Goal: Task Accomplishment & Management: Complete application form

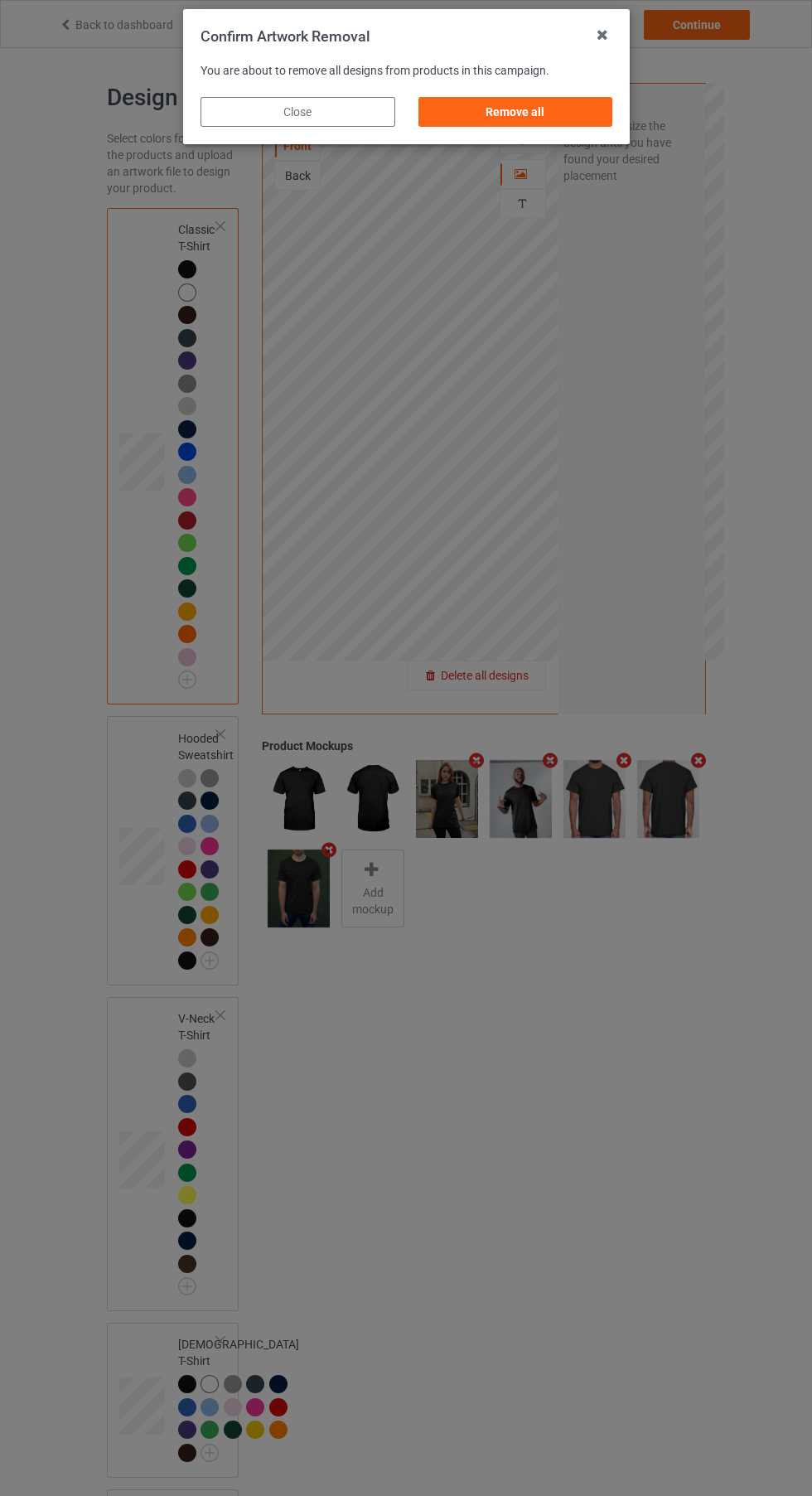
click at [575, 118] on div "Remove all" at bounding box center [515, 112] width 195 height 30
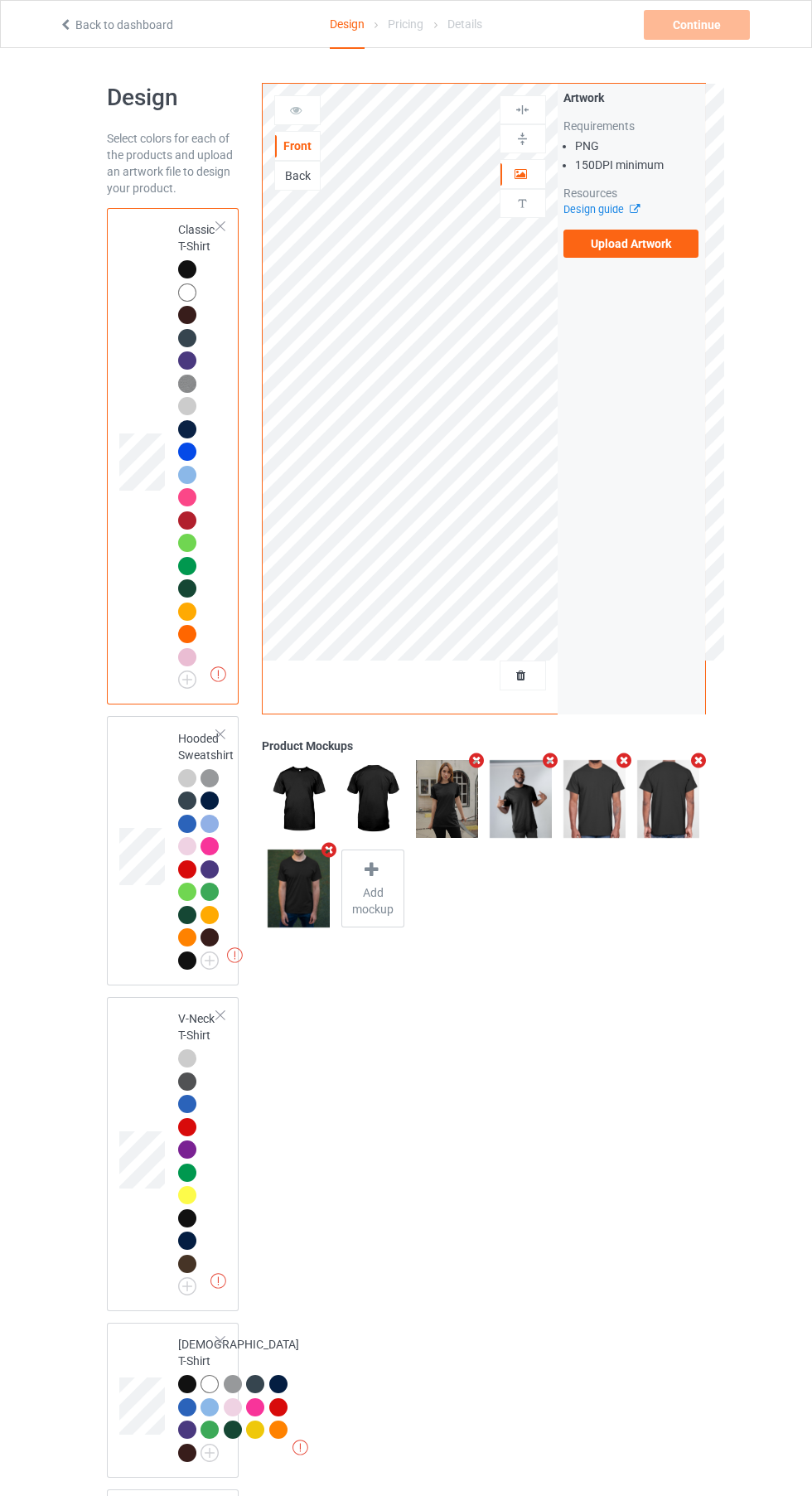
click at [645, 252] on label "Upload Artwork" at bounding box center [631, 243] width 136 height 28
click at [0, 0] on input "Upload Artwork" at bounding box center [0, 0] width 0 height 0
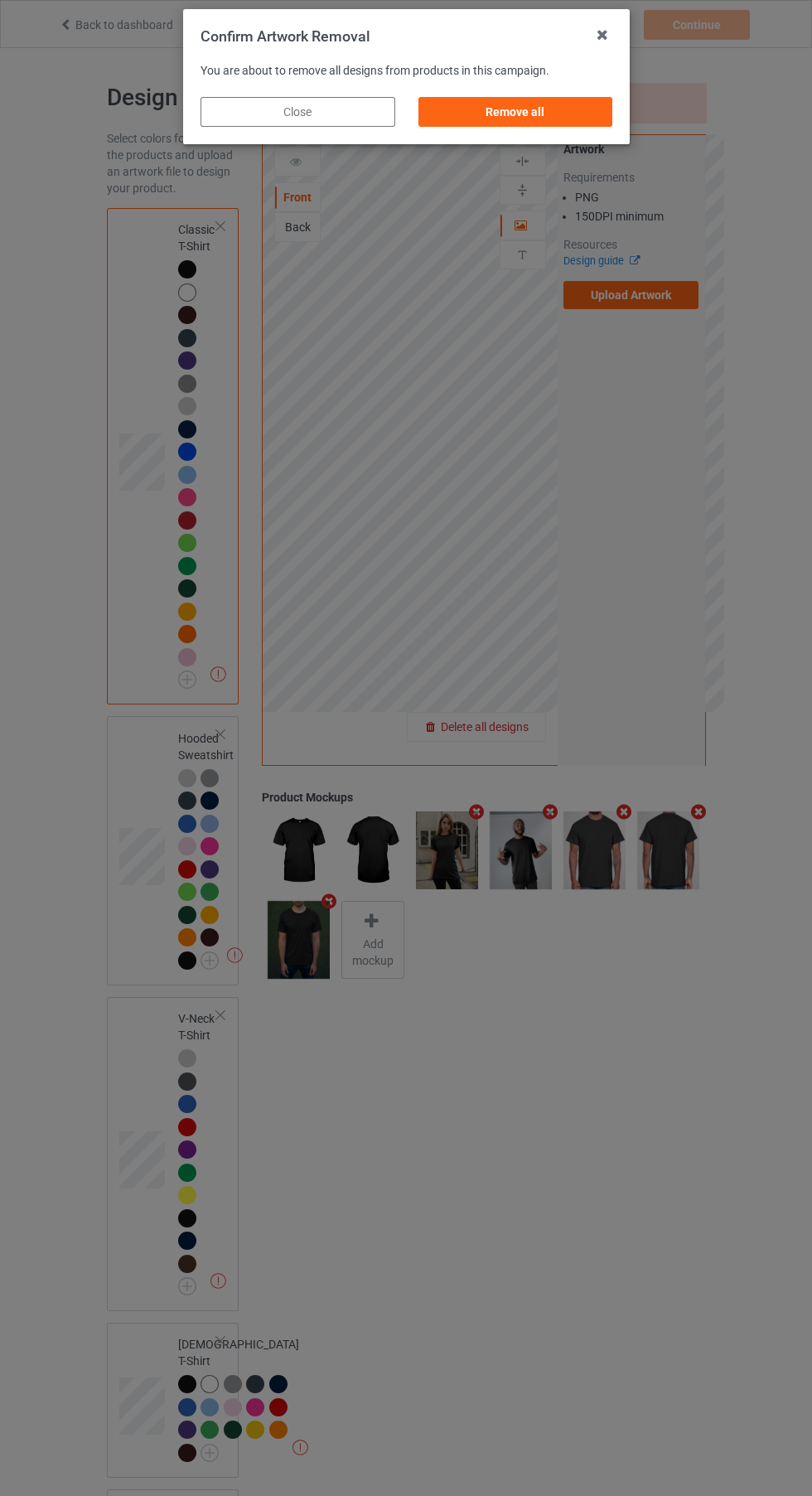
click at [27, 977] on div "Confirm Artwork Removal You are about to remove all designs from products in th…" at bounding box center [406, 748] width 812 height 1496
click at [611, 1119] on div "Confirm Artwork Removal You are about to remove all designs from products in th…" at bounding box center [406, 748] width 812 height 1496
click at [596, 35] on icon at bounding box center [603, 35] width 27 height 27
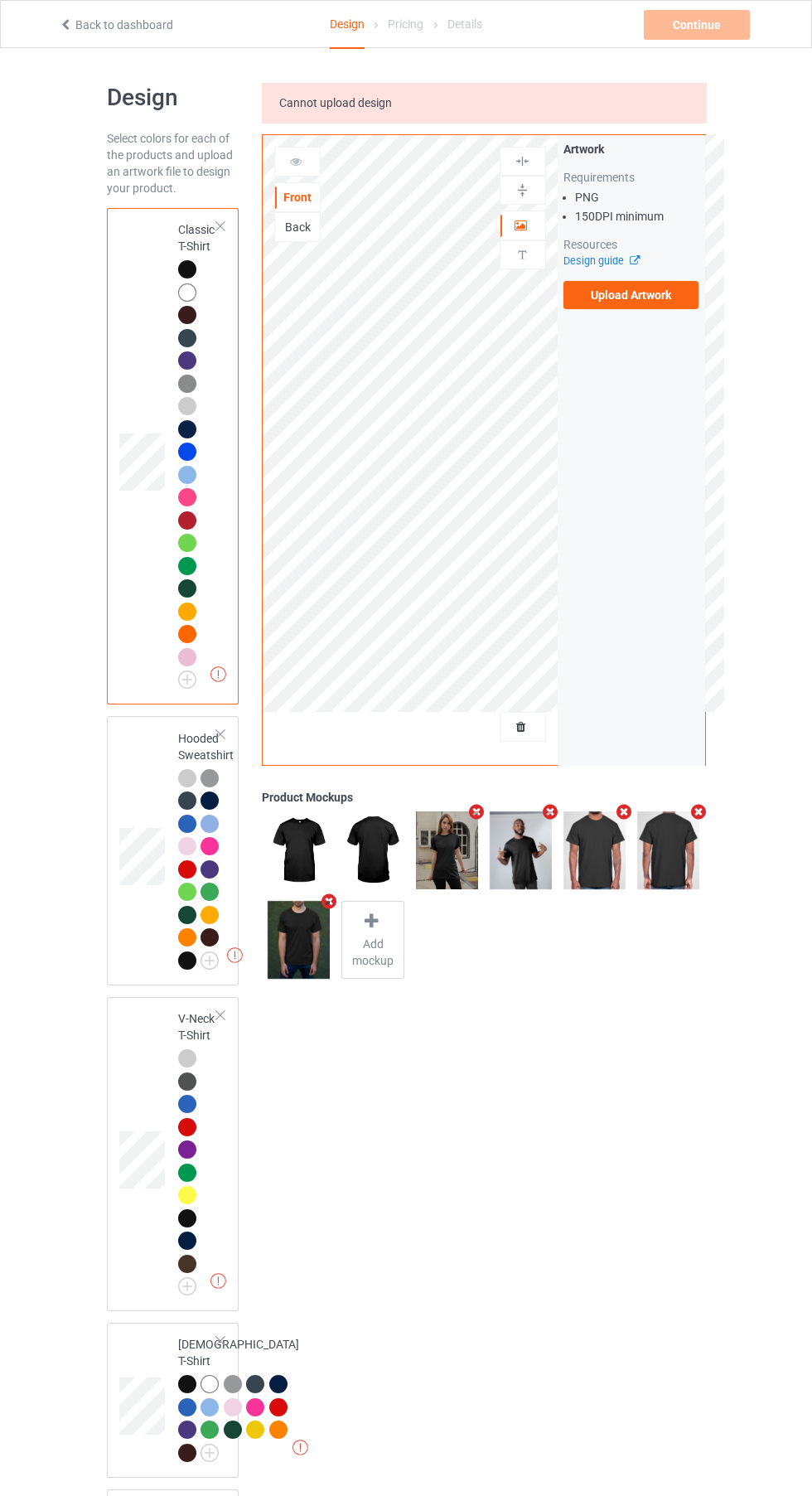
click at [614, 289] on label "Upload Artwork" at bounding box center [631, 295] width 136 height 28
click at [0, 0] on input "Upload Artwork" at bounding box center [0, 0] width 0 height 0
click at [615, 294] on label "Upload Artwork" at bounding box center [631, 295] width 136 height 28
click at [0, 0] on input "Upload Artwork" at bounding box center [0, 0] width 0 height 0
click at [653, 302] on label "Upload Artwork" at bounding box center [631, 295] width 136 height 28
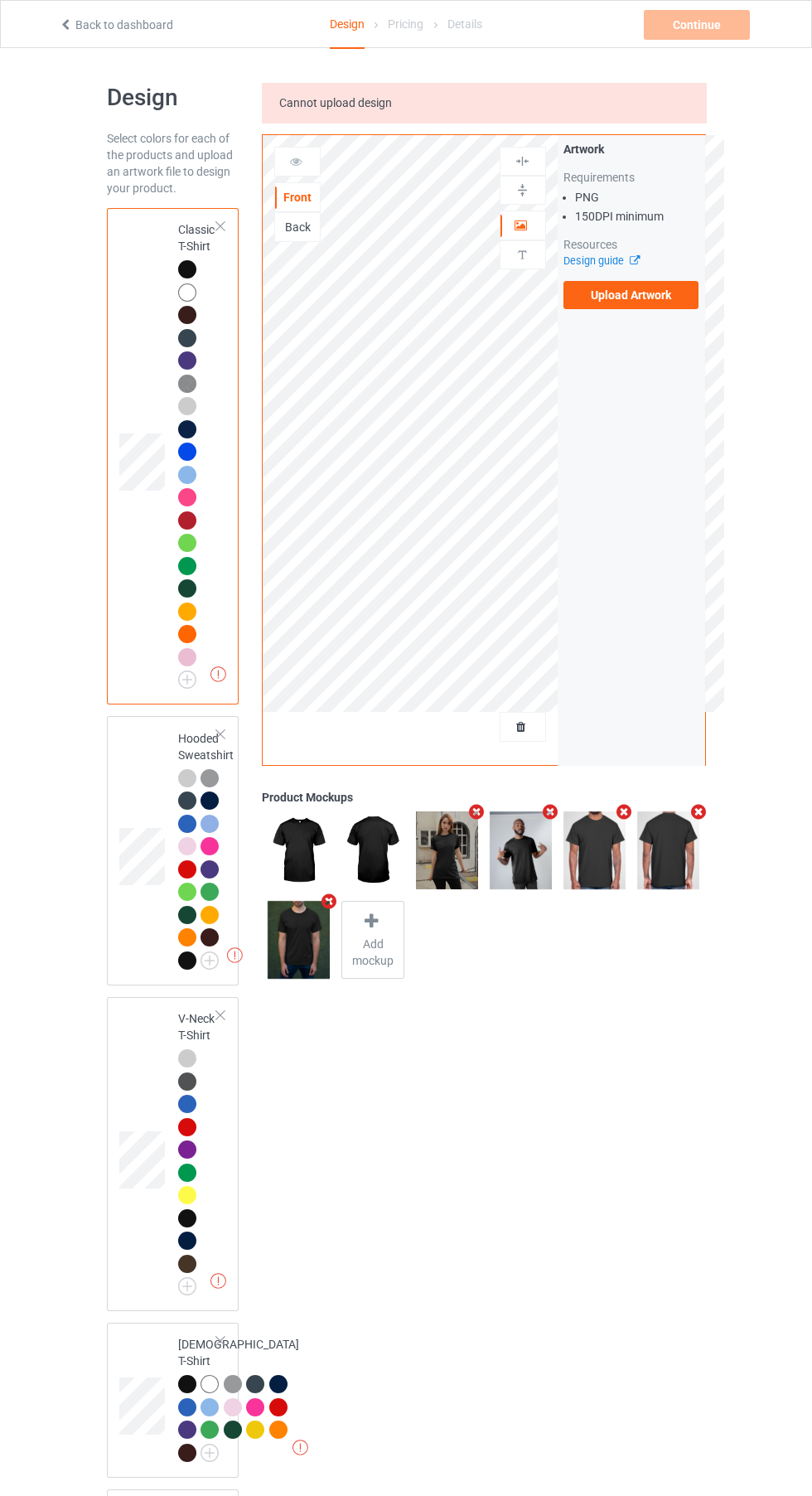
click at [0, 0] on input "Upload Artwork" at bounding box center [0, 0] width 0 height 0
click at [664, 289] on label "Upload Artwork" at bounding box center [631, 295] width 136 height 28
click at [0, 0] on input "Upload Artwork" at bounding box center [0, 0] width 0 height 0
click at [645, 294] on label "Upload Artwork" at bounding box center [631, 295] width 136 height 28
click at [0, 0] on input "Upload Artwork" at bounding box center [0, 0] width 0 height 0
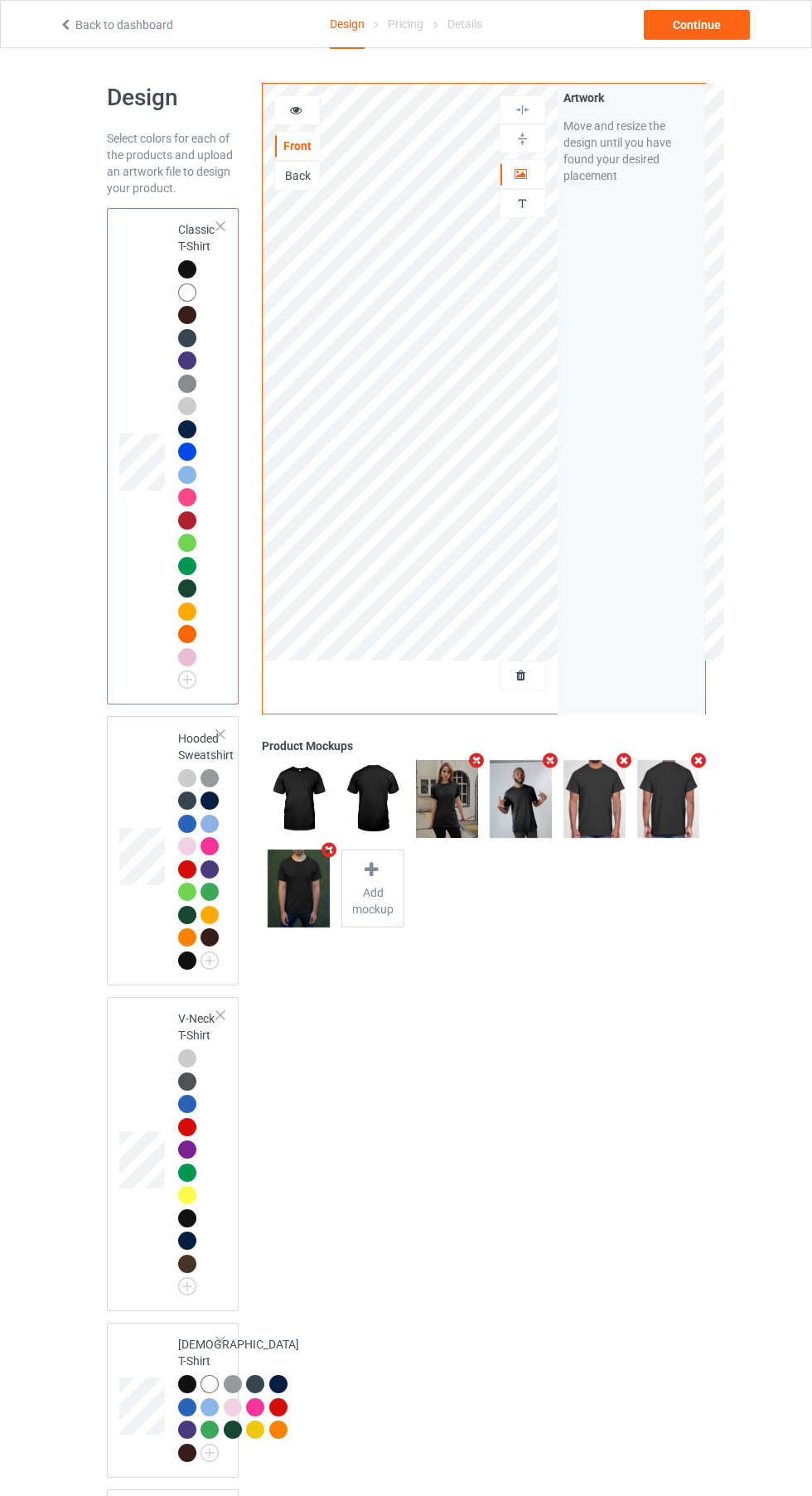
click at [304, 113] on div at bounding box center [298, 110] width 45 height 17
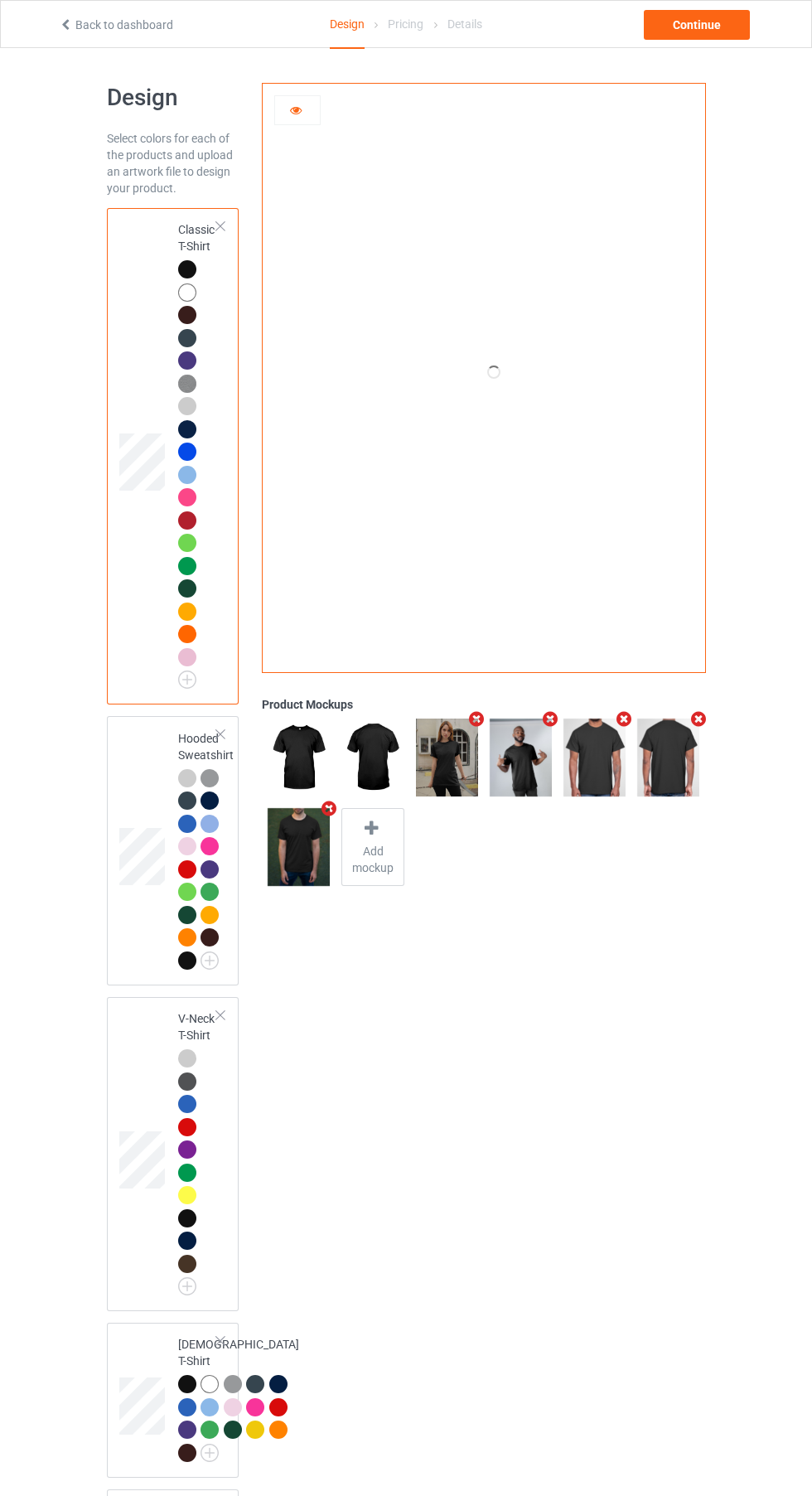
click at [0, 0] on img at bounding box center [0, 0] width 0 height 0
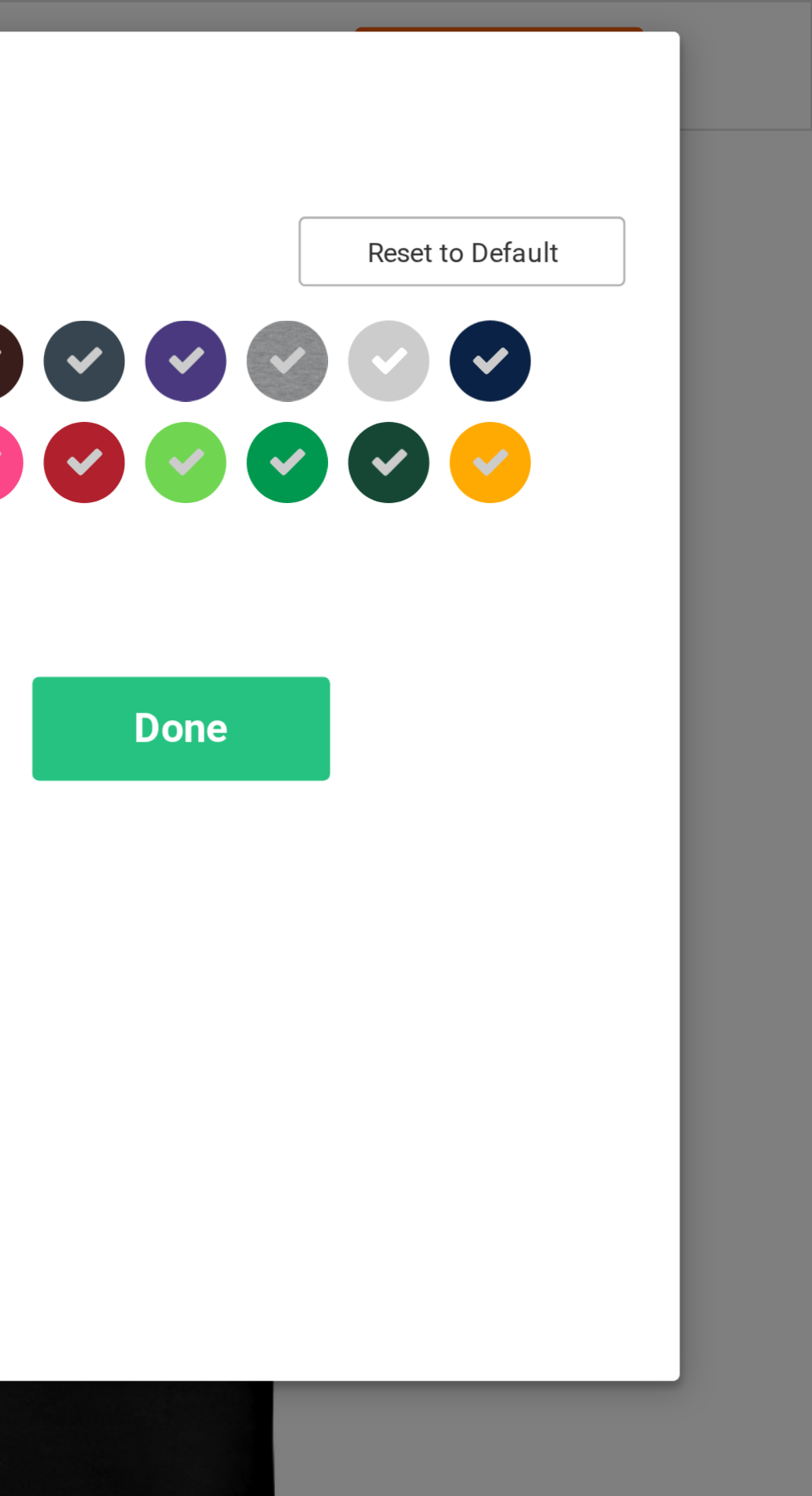
click at [697, 96] on button "Reset to Default" at bounding box center [684, 92] width 120 height 26
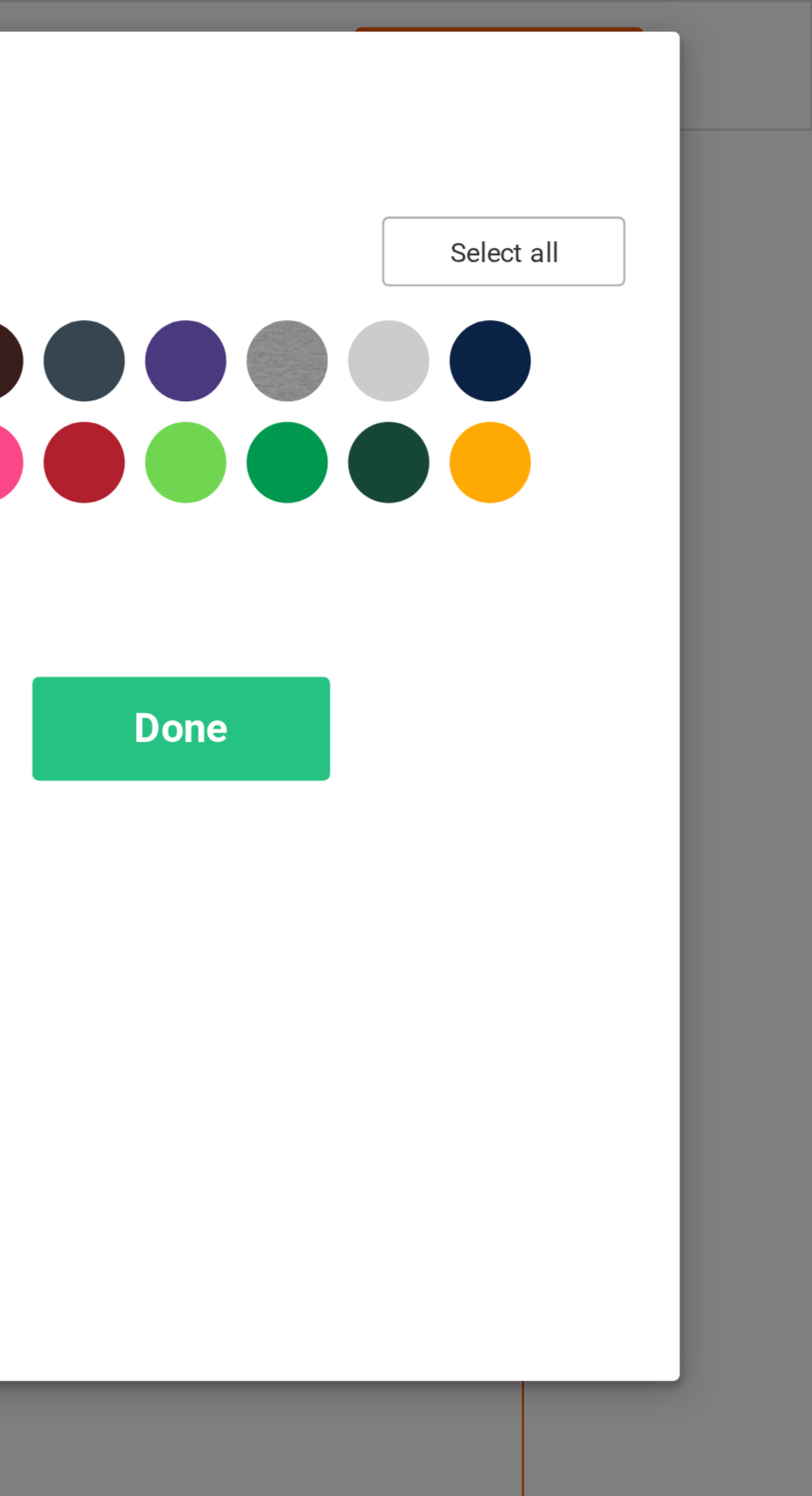
click at [701, 95] on button "Select all" at bounding box center [698, 92] width 89 height 26
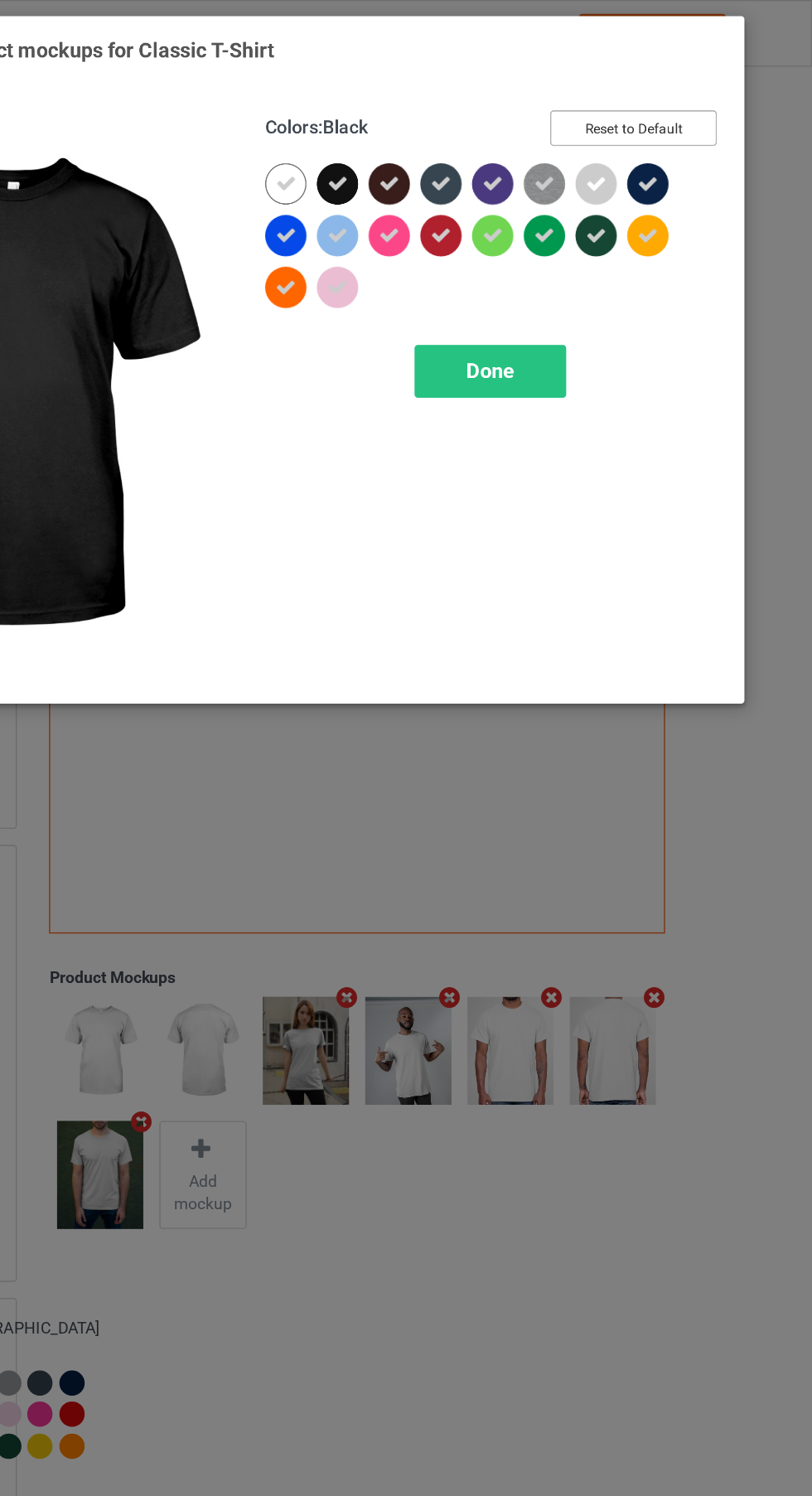
click at [689, 89] on button "Reset to Default" at bounding box center [684, 92] width 120 height 26
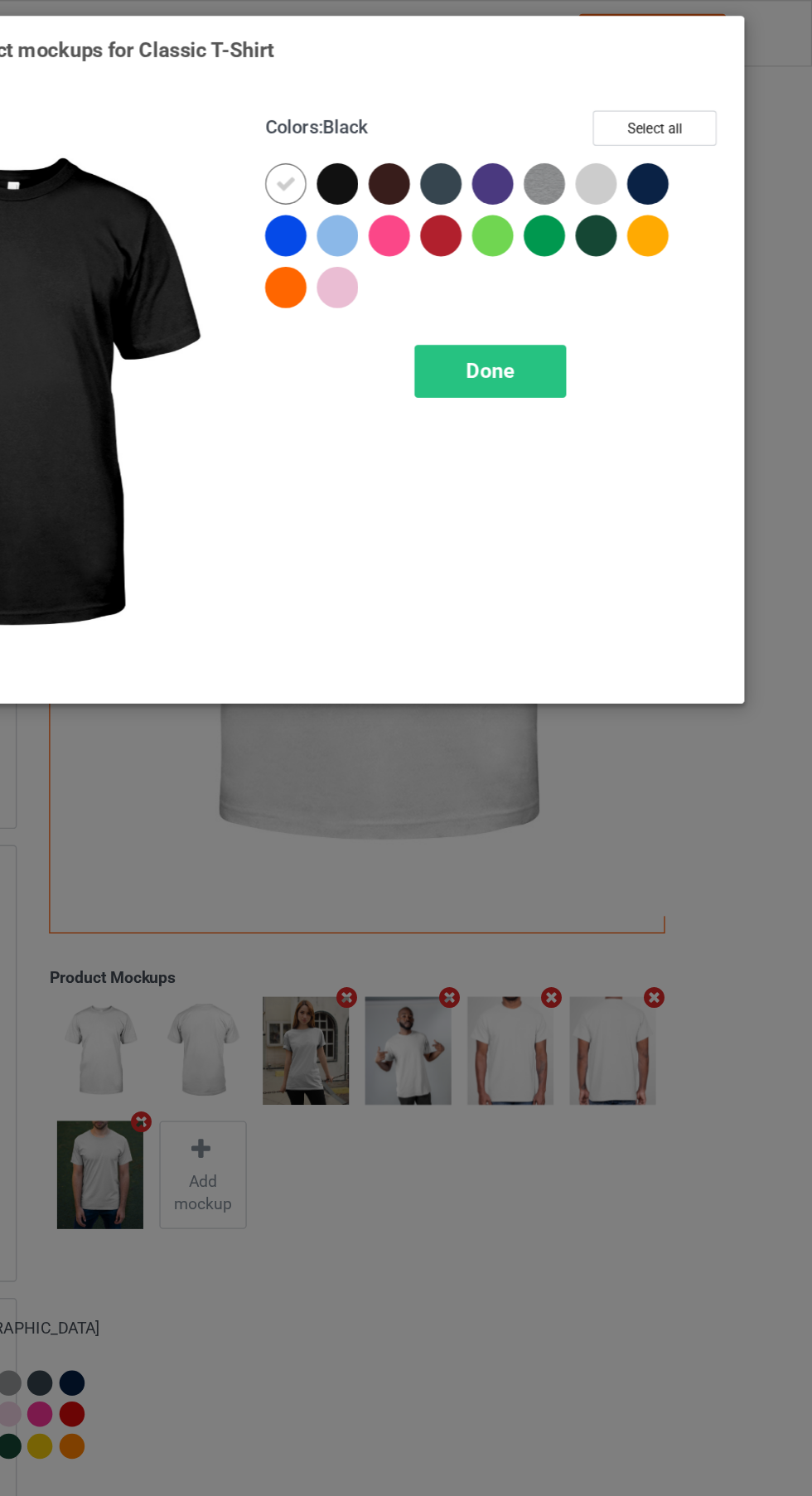
click at [473, 128] on div at bounding box center [470, 133] width 30 height 30
click at [433, 132] on icon at bounding box center [433, 133] width 15 height 15
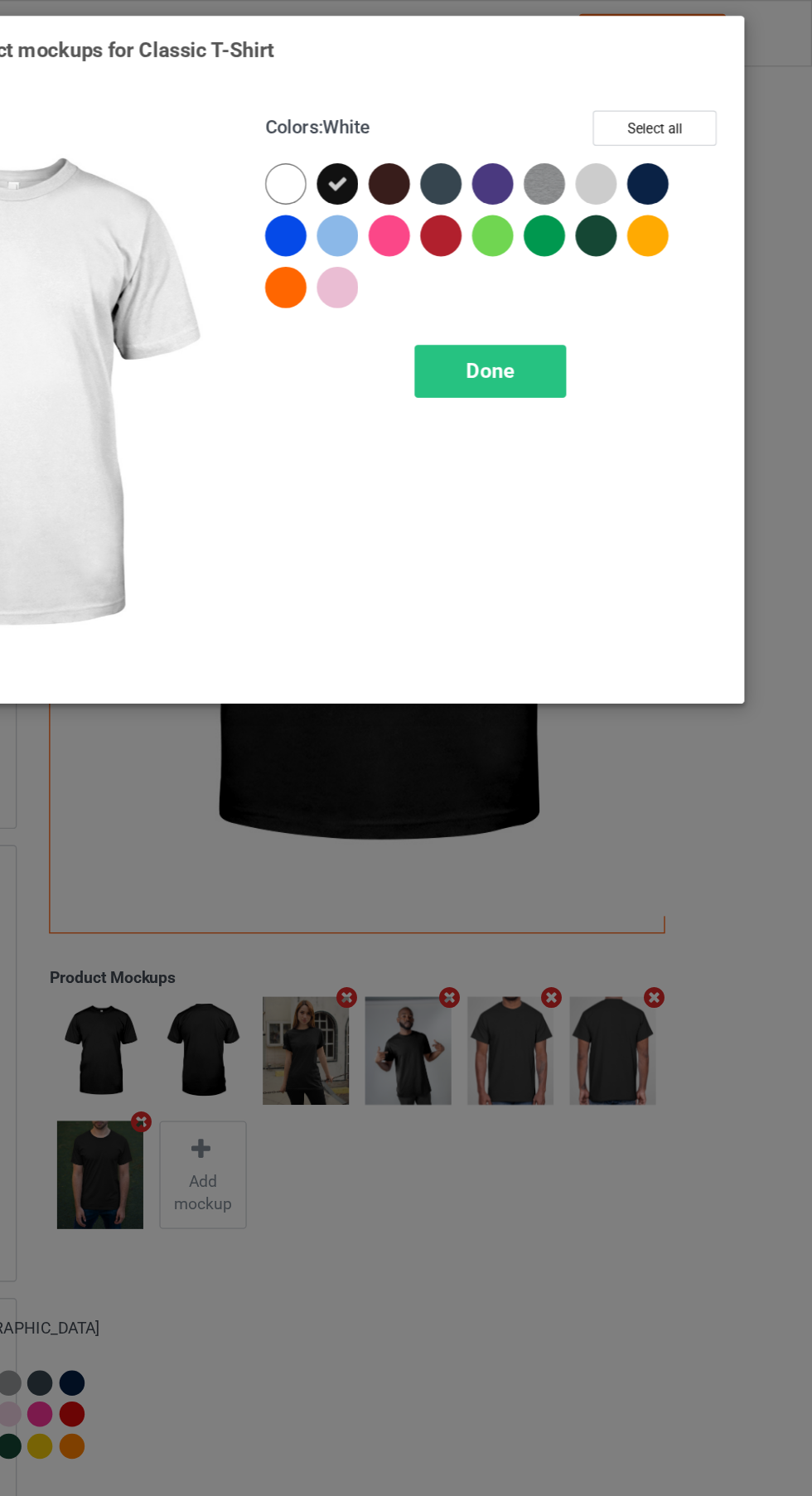
click at [568, 256] on div "Done" at bounding box center [579, 268] width 109 height 38
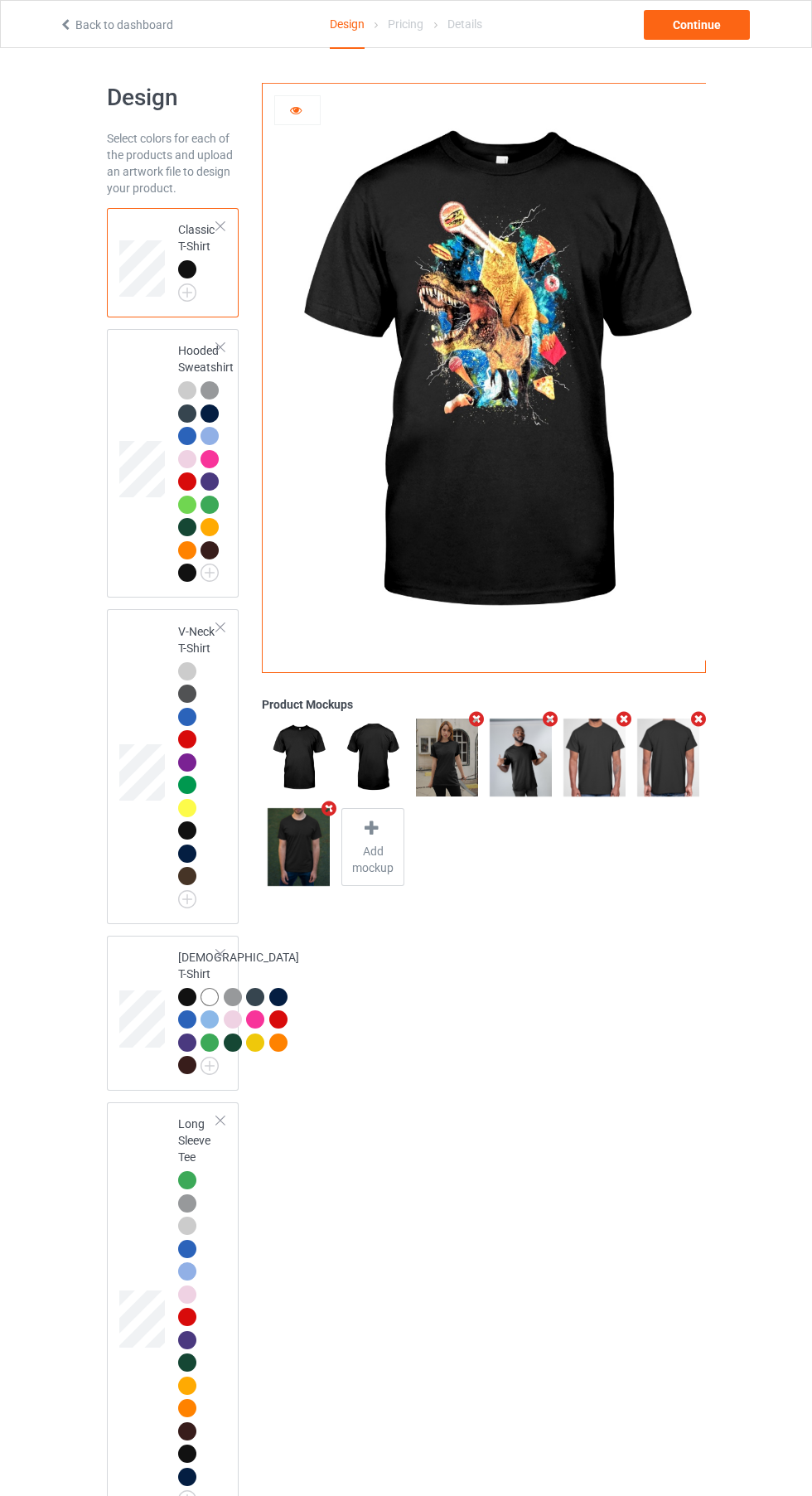
click at [0, 0] on img at bounding box center [0, 0] width 0 height 0
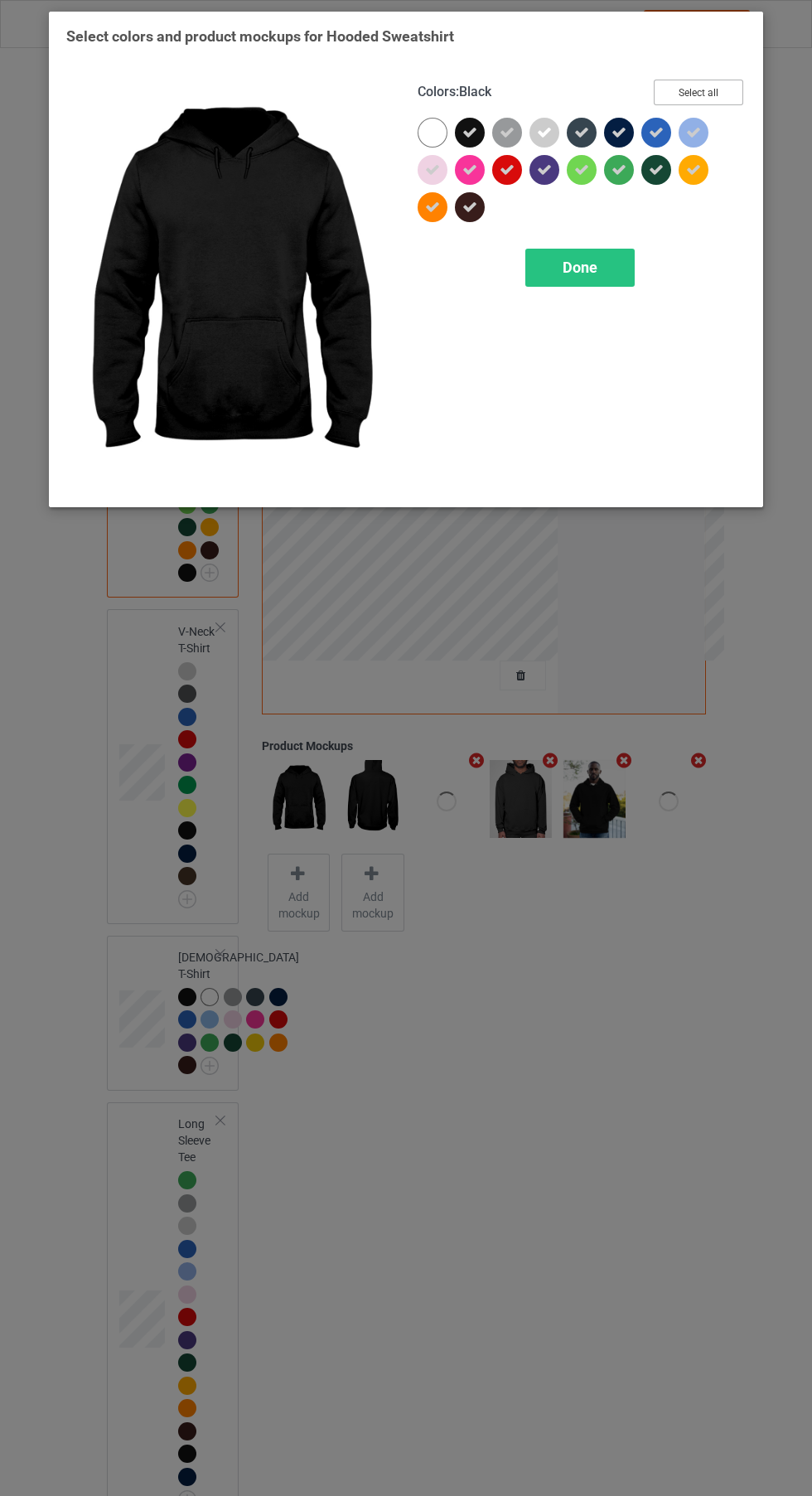
click at [719, 93] on button "Select all" at bounding box center [698, 92] width 89 height 26
click at [700, 86] on button "Reset to Default" at bounding box center [684, 92] width 120 height 26
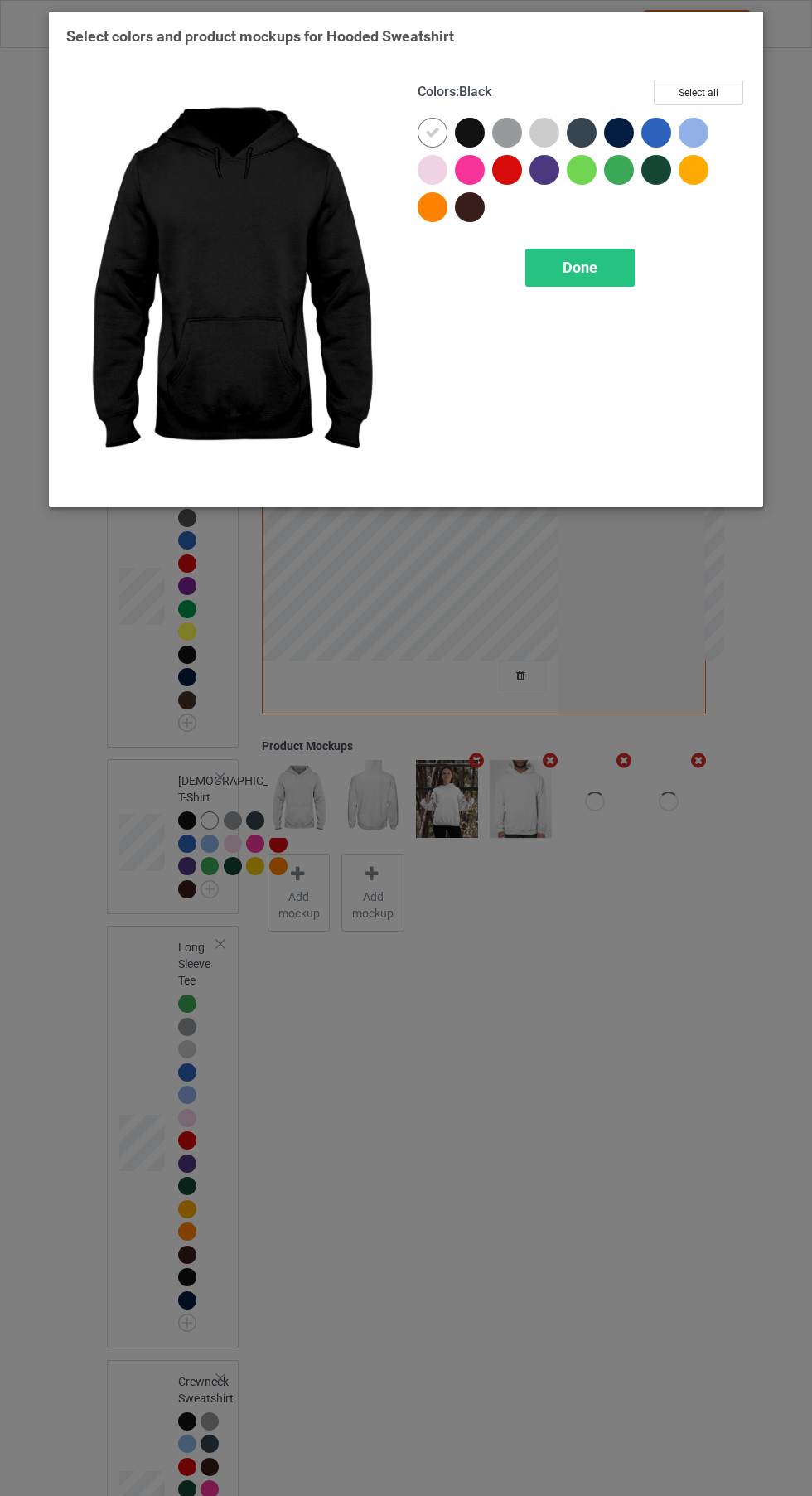
click at [474, 133] on div at bounding box center [470, 133] width 30 height 30
click at [432, 133] on icon at bounding box center [433, 133] width 15 height 15
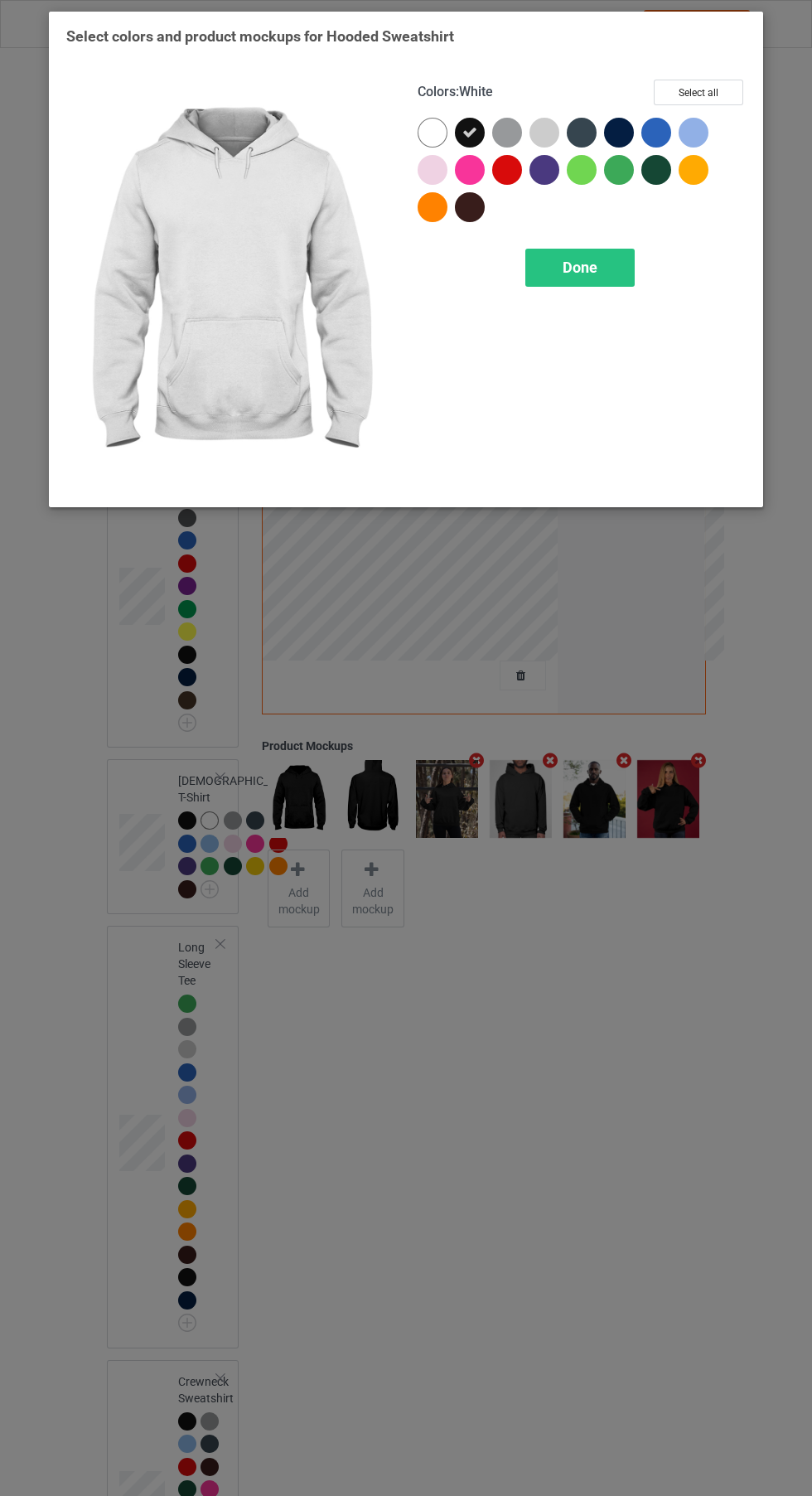
click at [580, 267] on span "Done" at bounding box center [580, 267] width 35 height 18
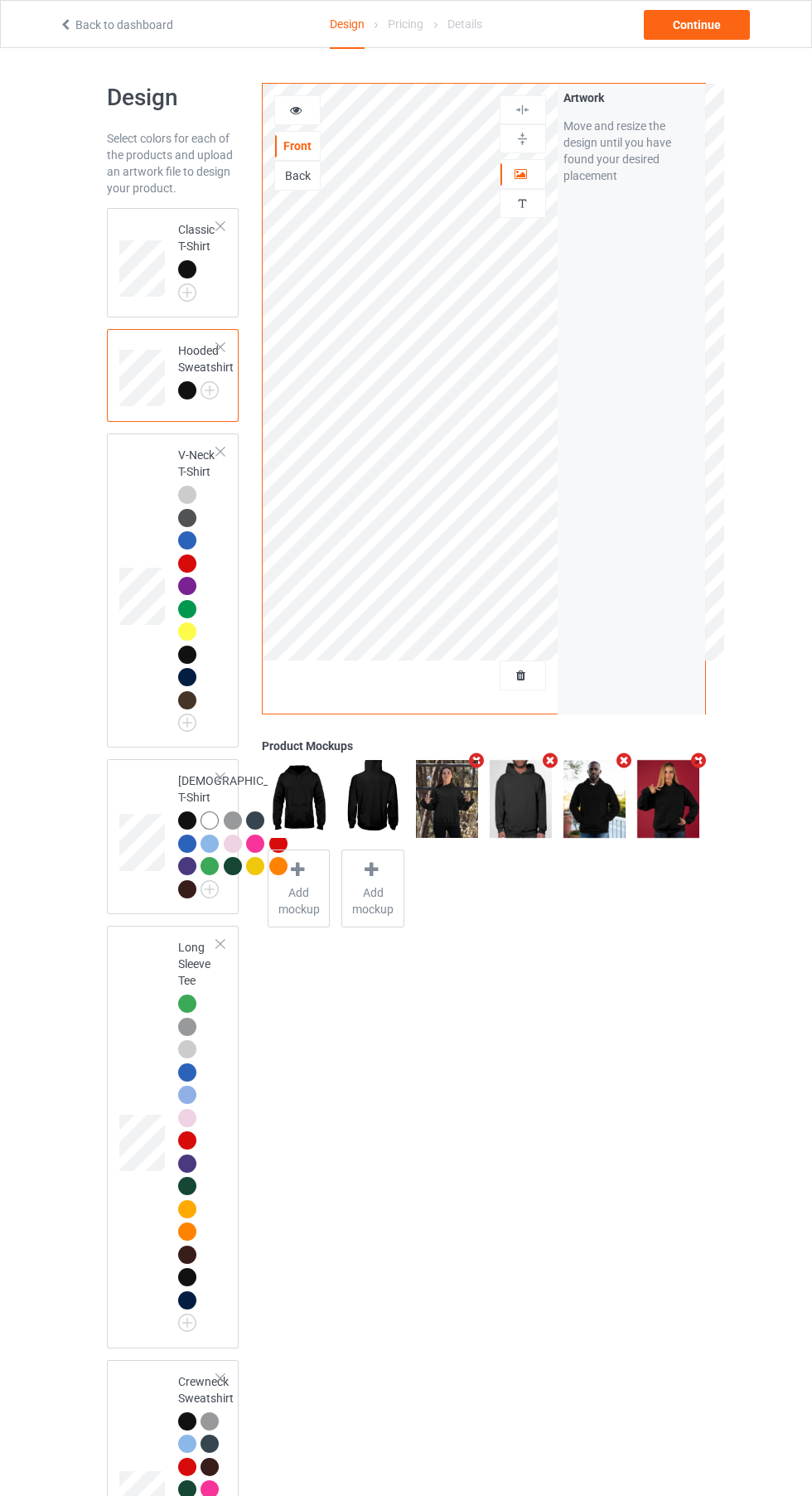
click at [183, 766] on div "[DEMOGRAPHIC_DATA] T-Shirt" at bounding box center [173, 837] width 133 height 155
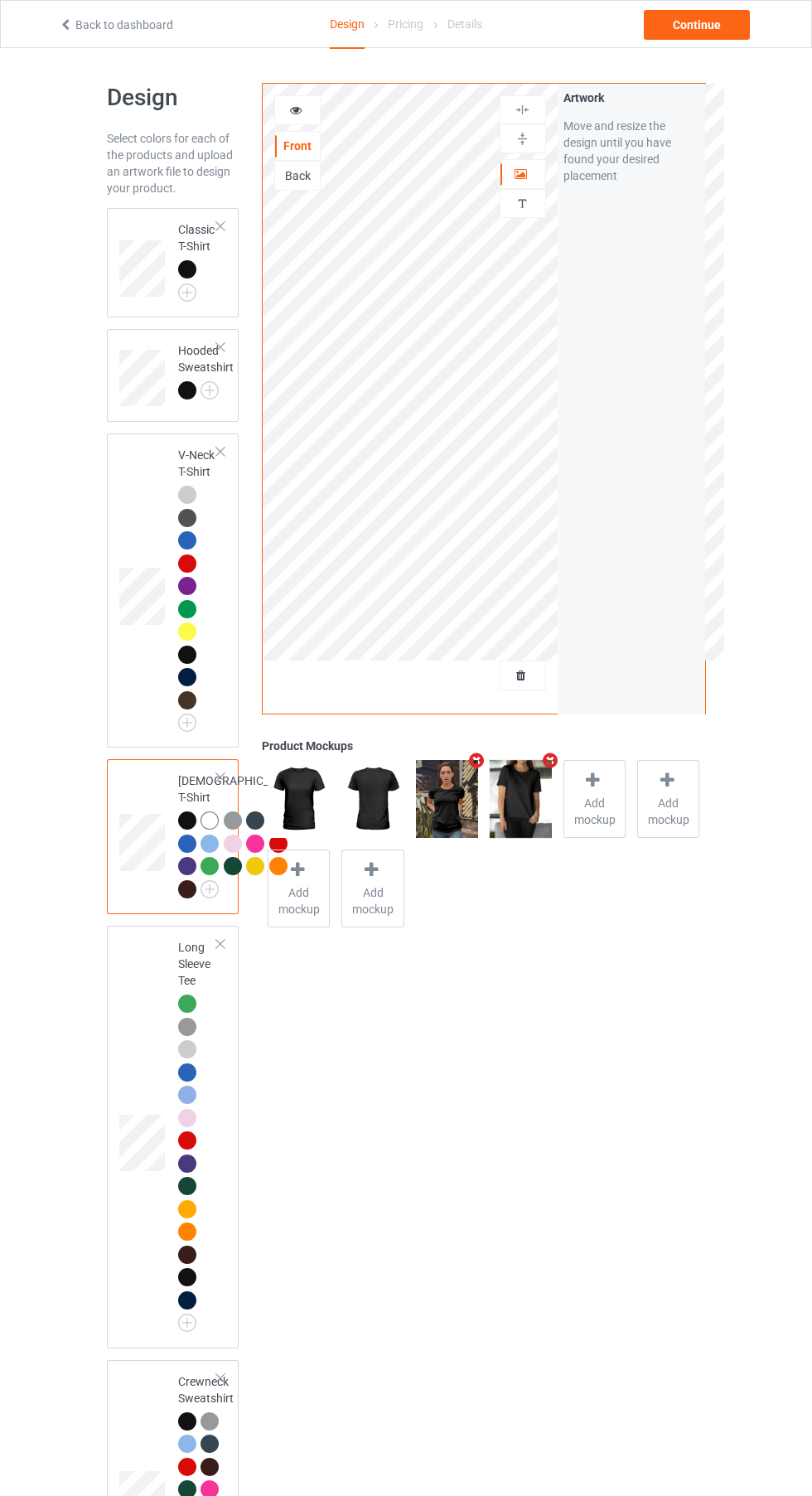
click at [0, 0] on img at bounding box center [0, 0] width 0 height 0
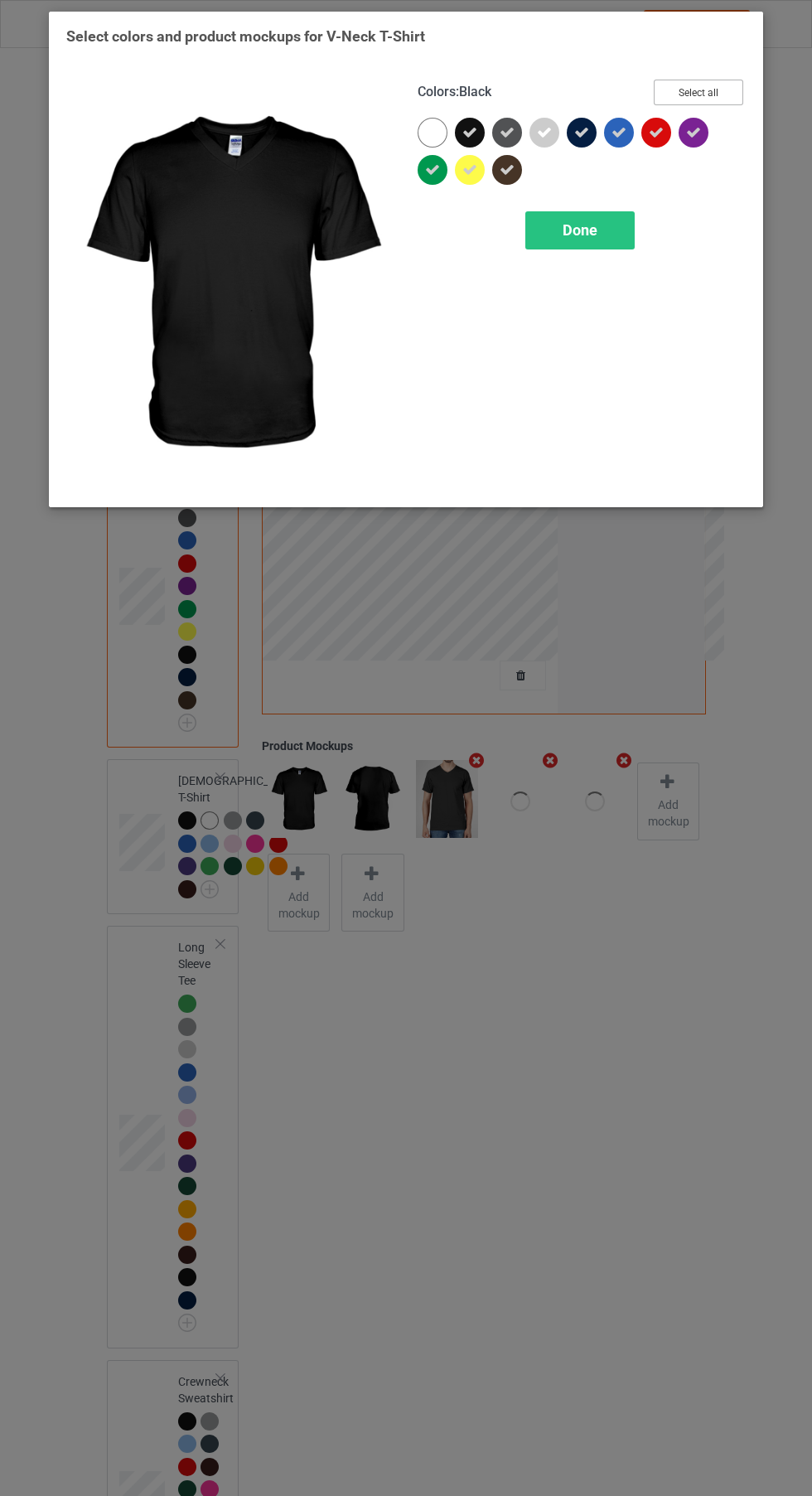
click at [719, 98] on button "Select all" at bounding box center [698, 92] width 89 height 26
click at [714, 99] on button "Reset to Default" at bounding box center [684, 92] width 120 height 26
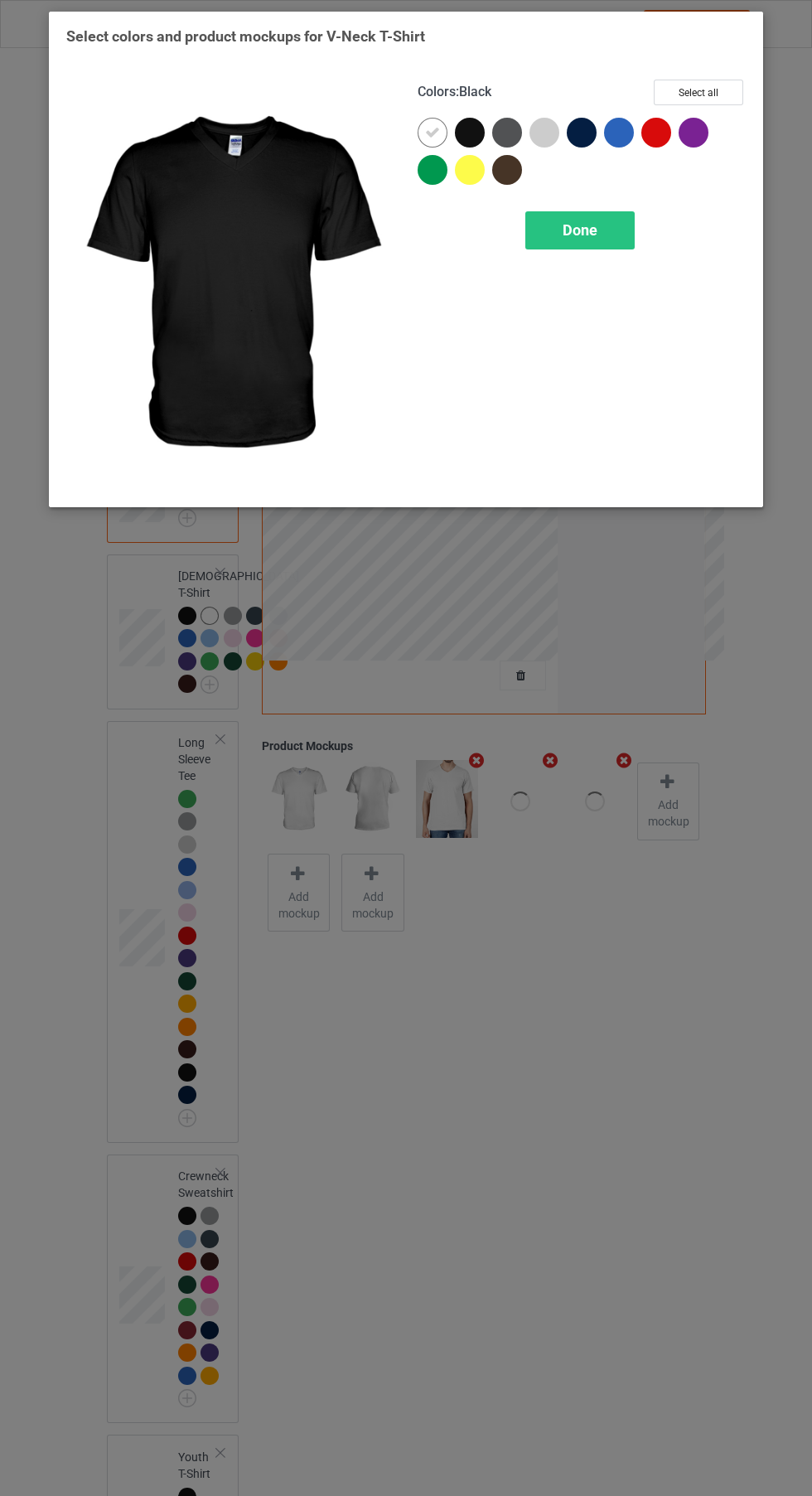
click at [473, 138] on div at bounding box center [470, 133] width 30 height 30
click at [433, 132] on icon at bounding box center [433, 133] width 15 height 15
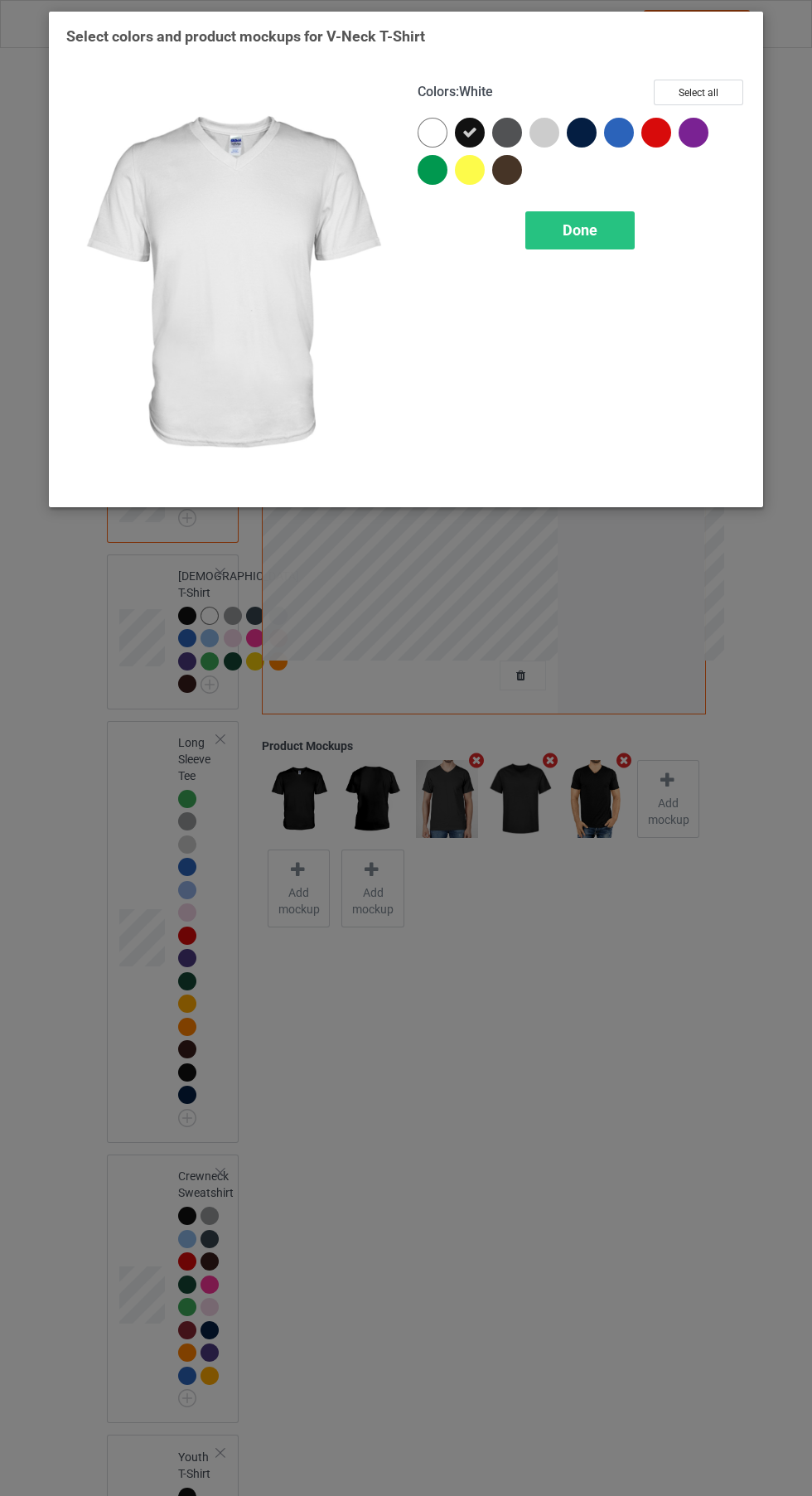
click at [574, 225] on span "Done" at bounding box center [580, 229] width 35 height 18
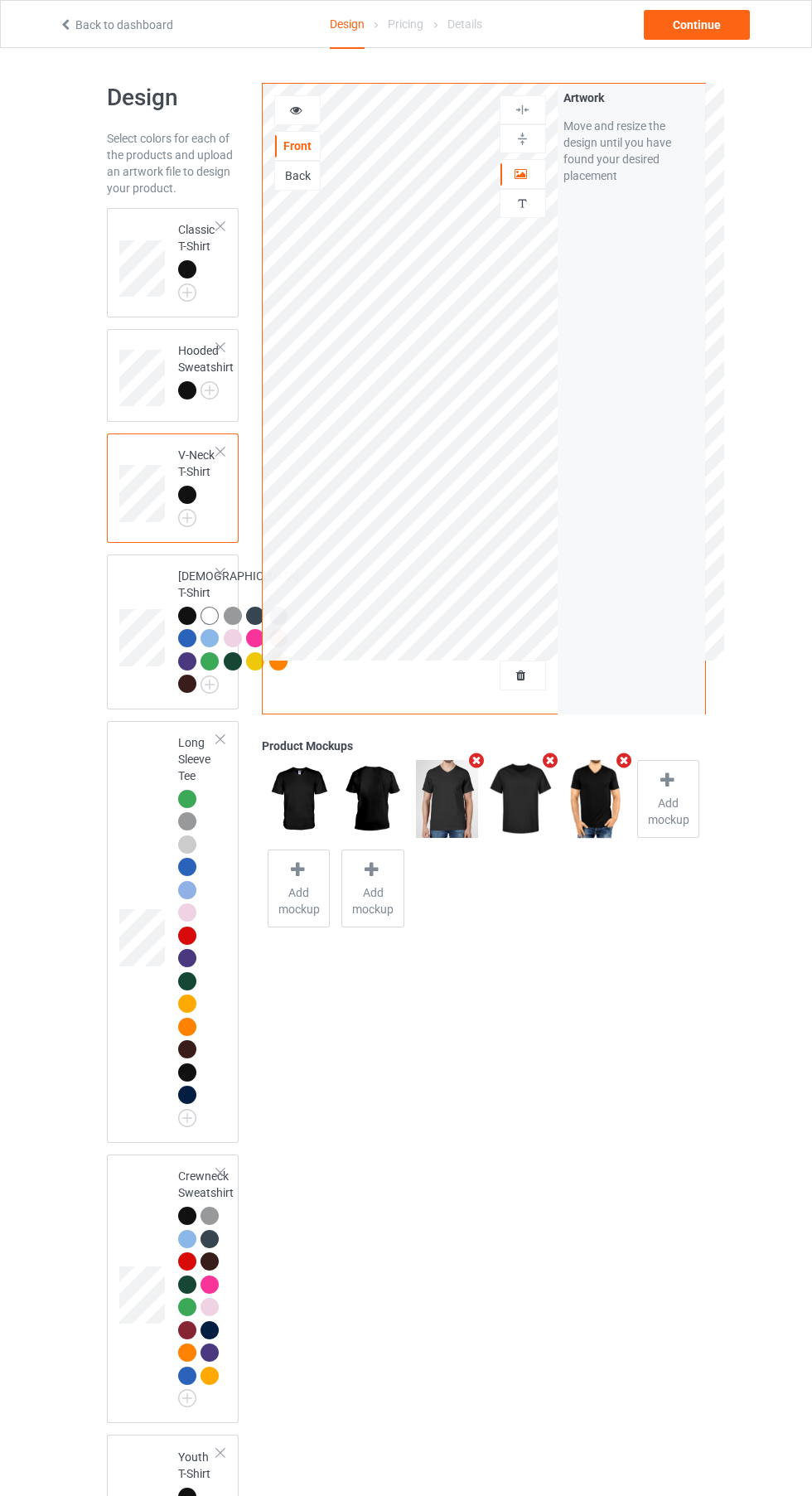
click at [0, 0] on img at bounding box center [0, 0] width 0 height 0
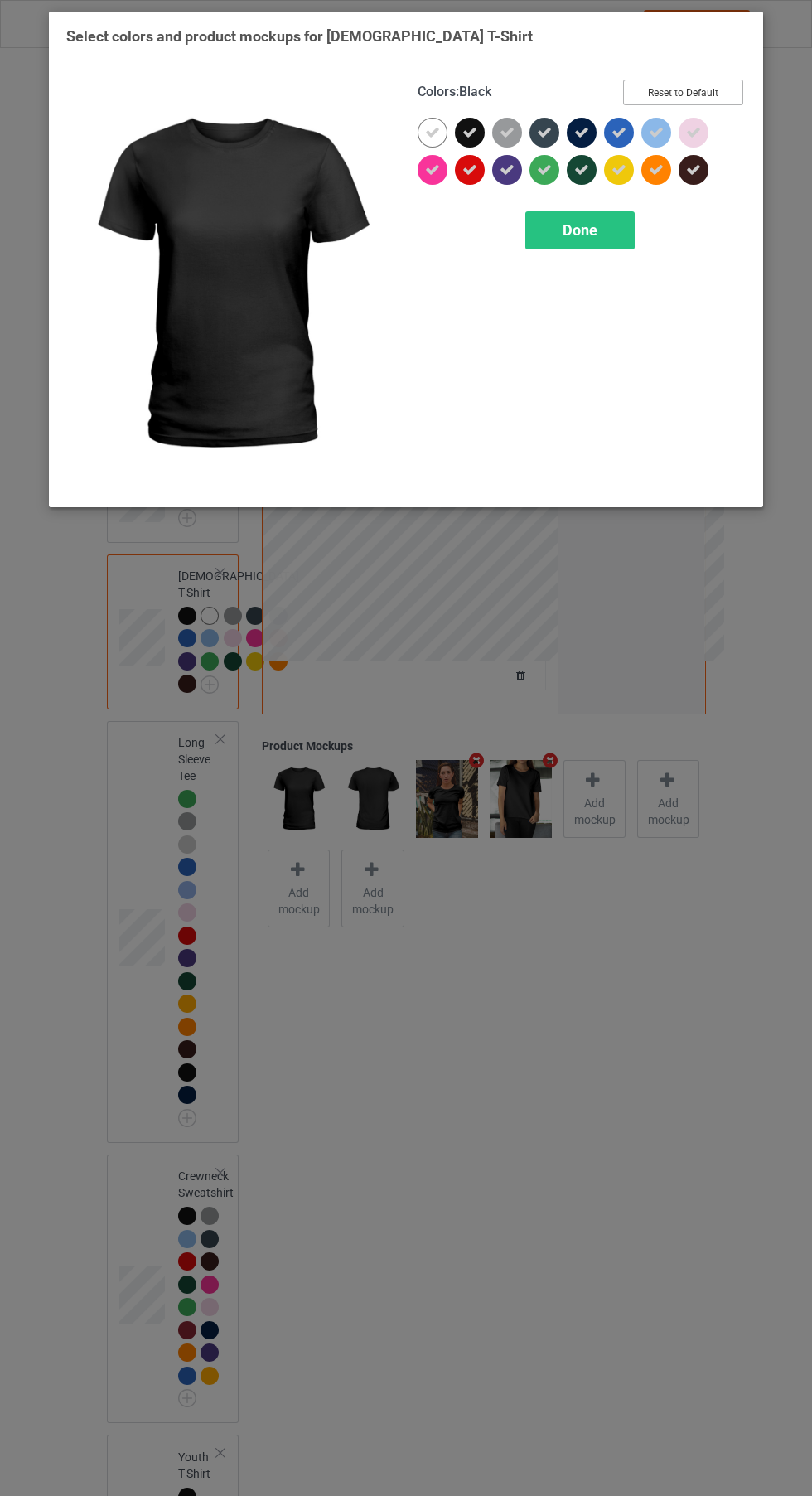
click at [711, 100] on button "Reset to Default" at bounding box center [684, 92] width 120 height 26
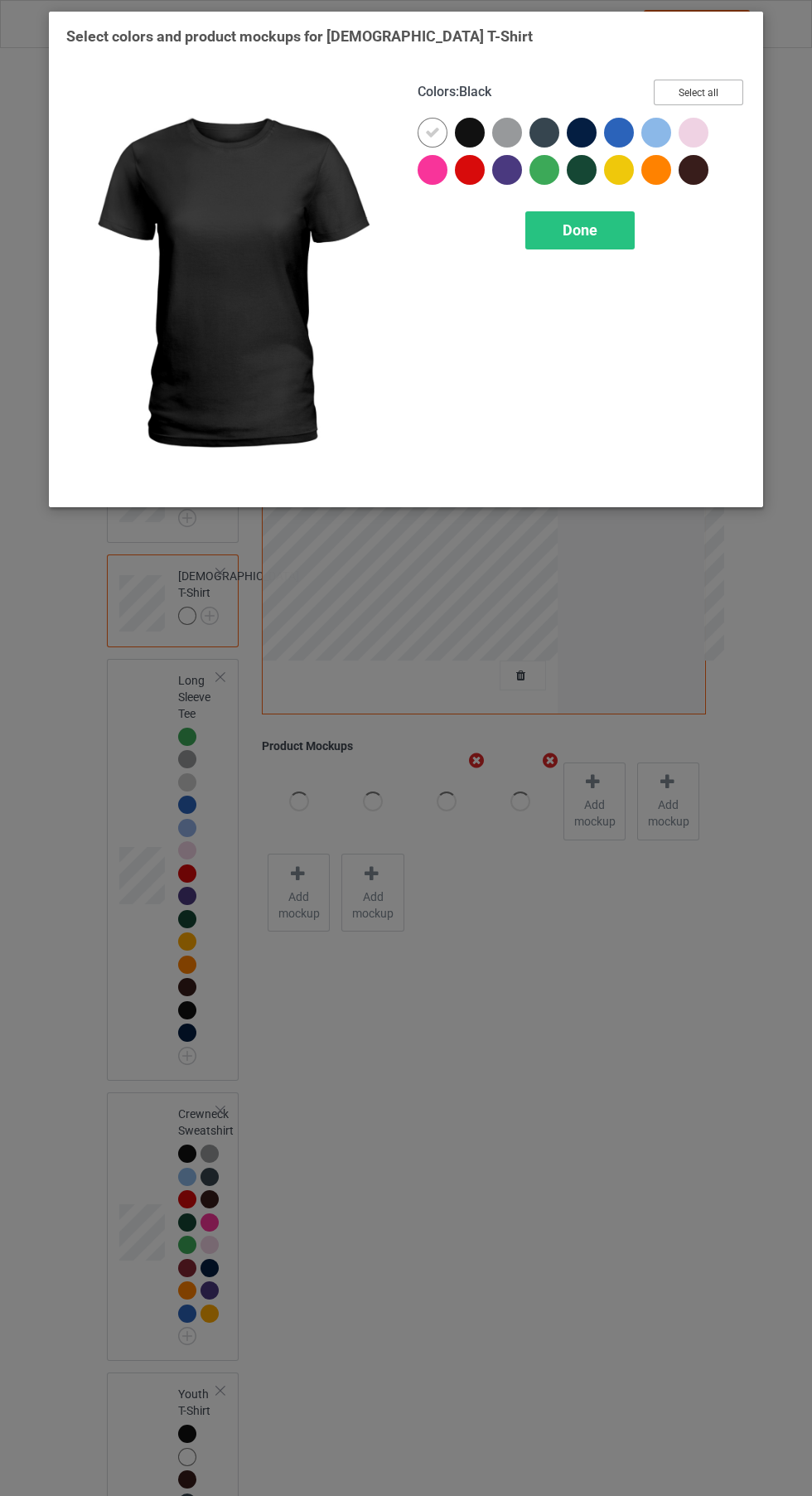
click at [711, 100] on button "Select all" at bounding box center [698, 92] width 89 height 26
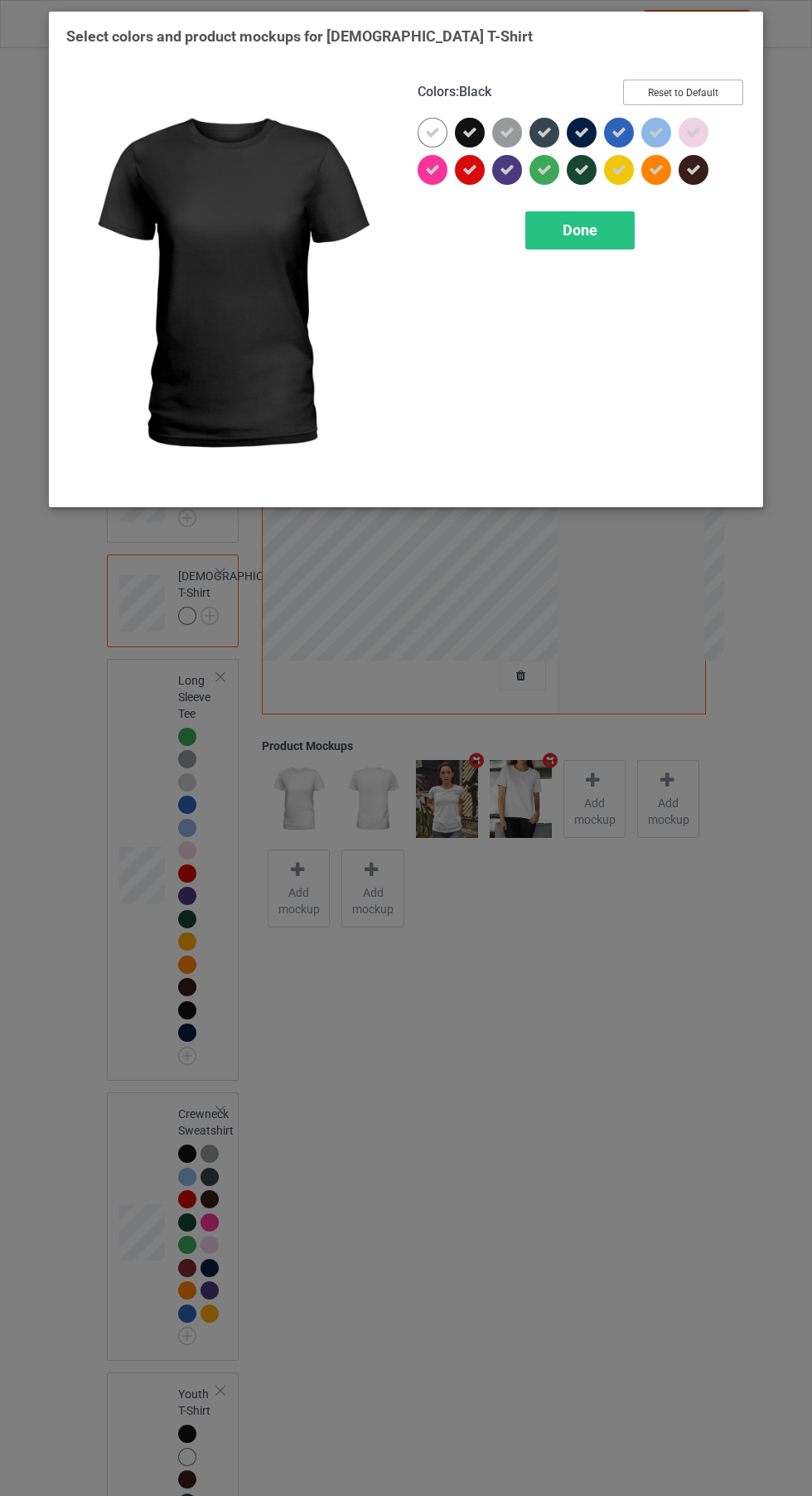
click at [734, 103] on button "Reset to Default" at bounding box center [684, 92] width 120 height 26
click at [484, 144] on div at bounding box center [474, 136] width 38 height 38
click at [433, 132] on icon at bounding box center [433, 133] width 15 height 15
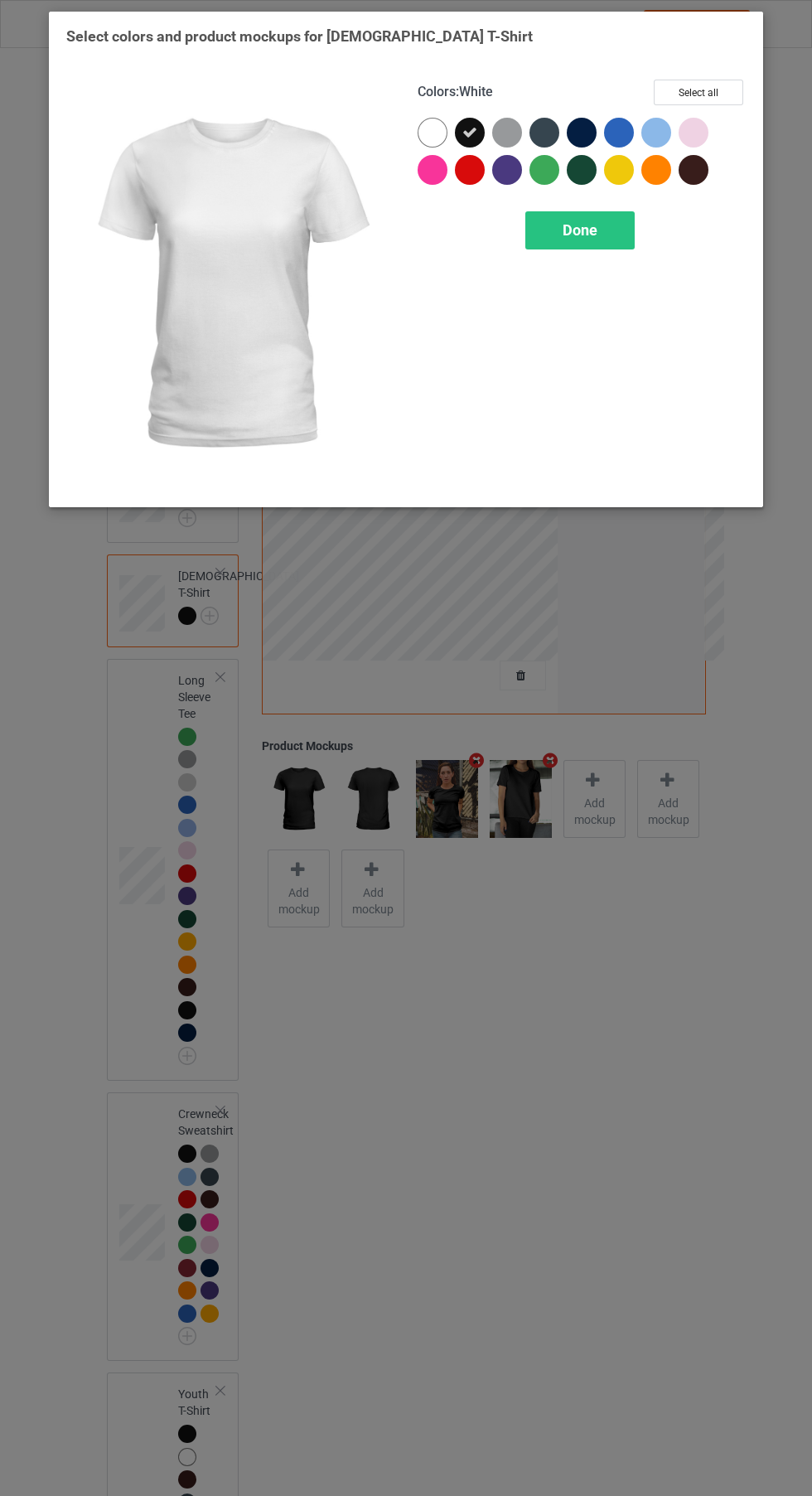
click at [579, 234] on span "Done" at bounding box center [580, 229] width 35 height 18
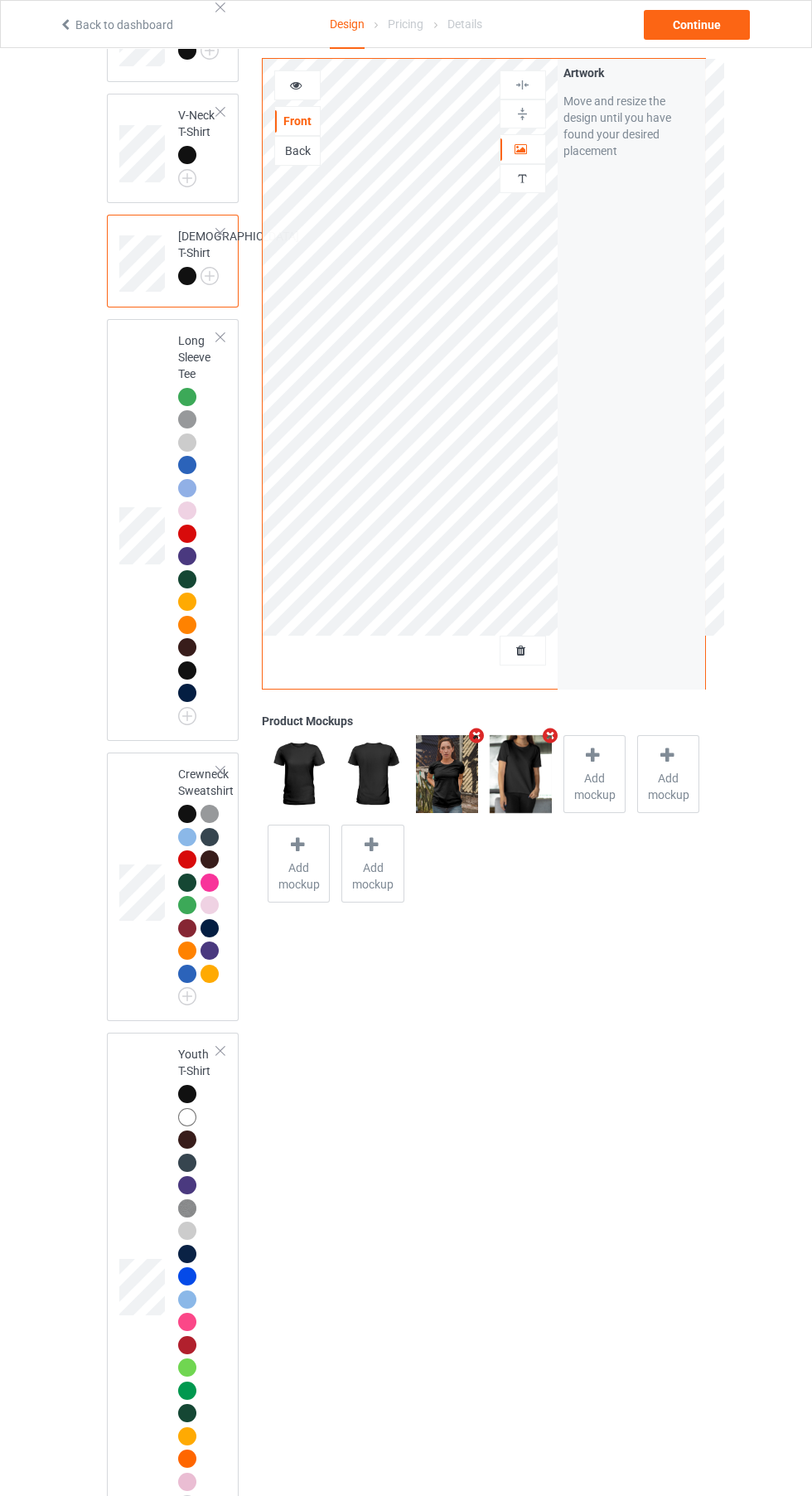
scroll to position [350, 0]
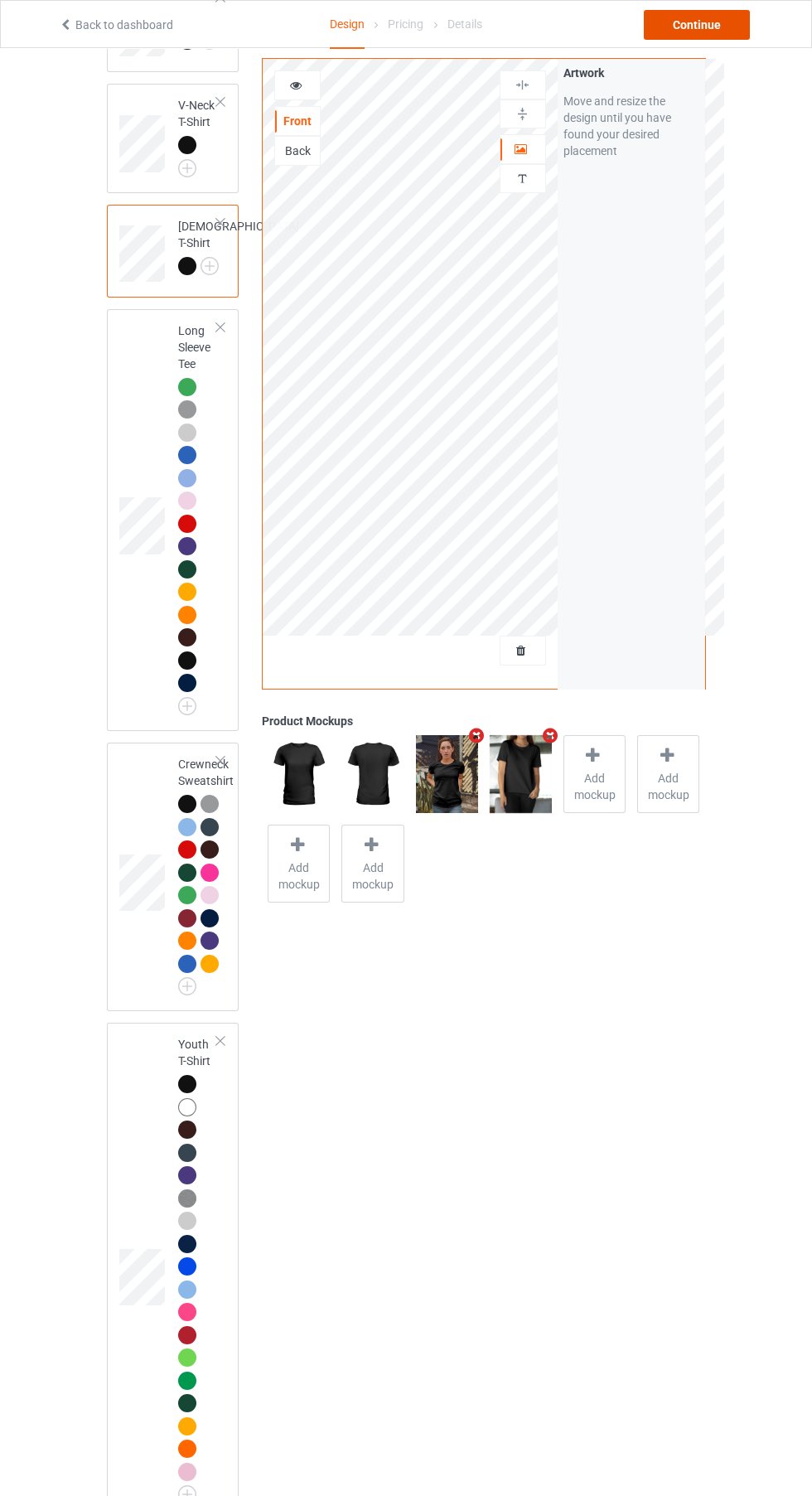
click at [709, 18] on div "Continue" at bounding box center [696, 25] width 106 height 30
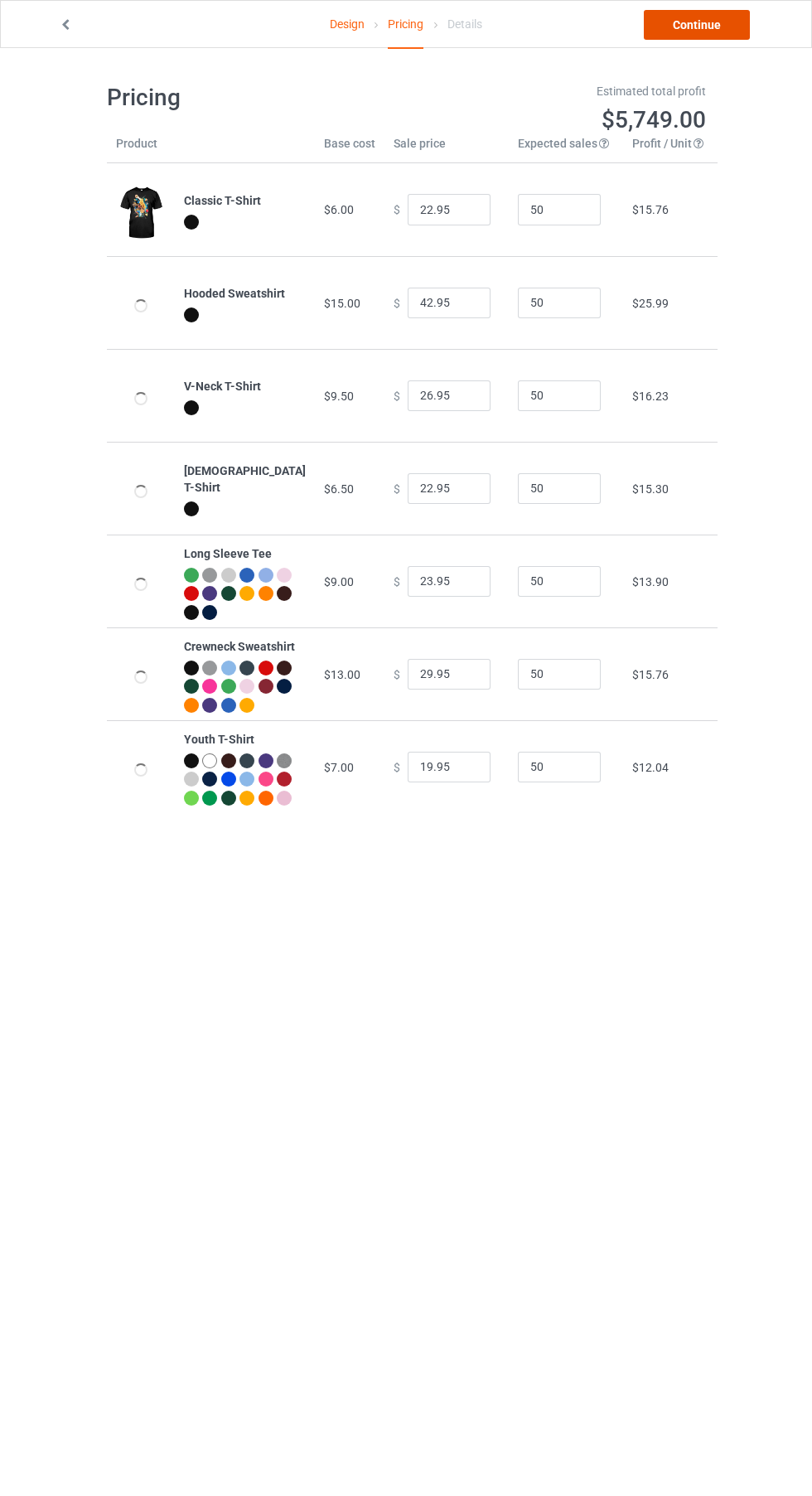
click at [701, 24] on link "Continue" at bounding box center [696, 25] width 106 height 30
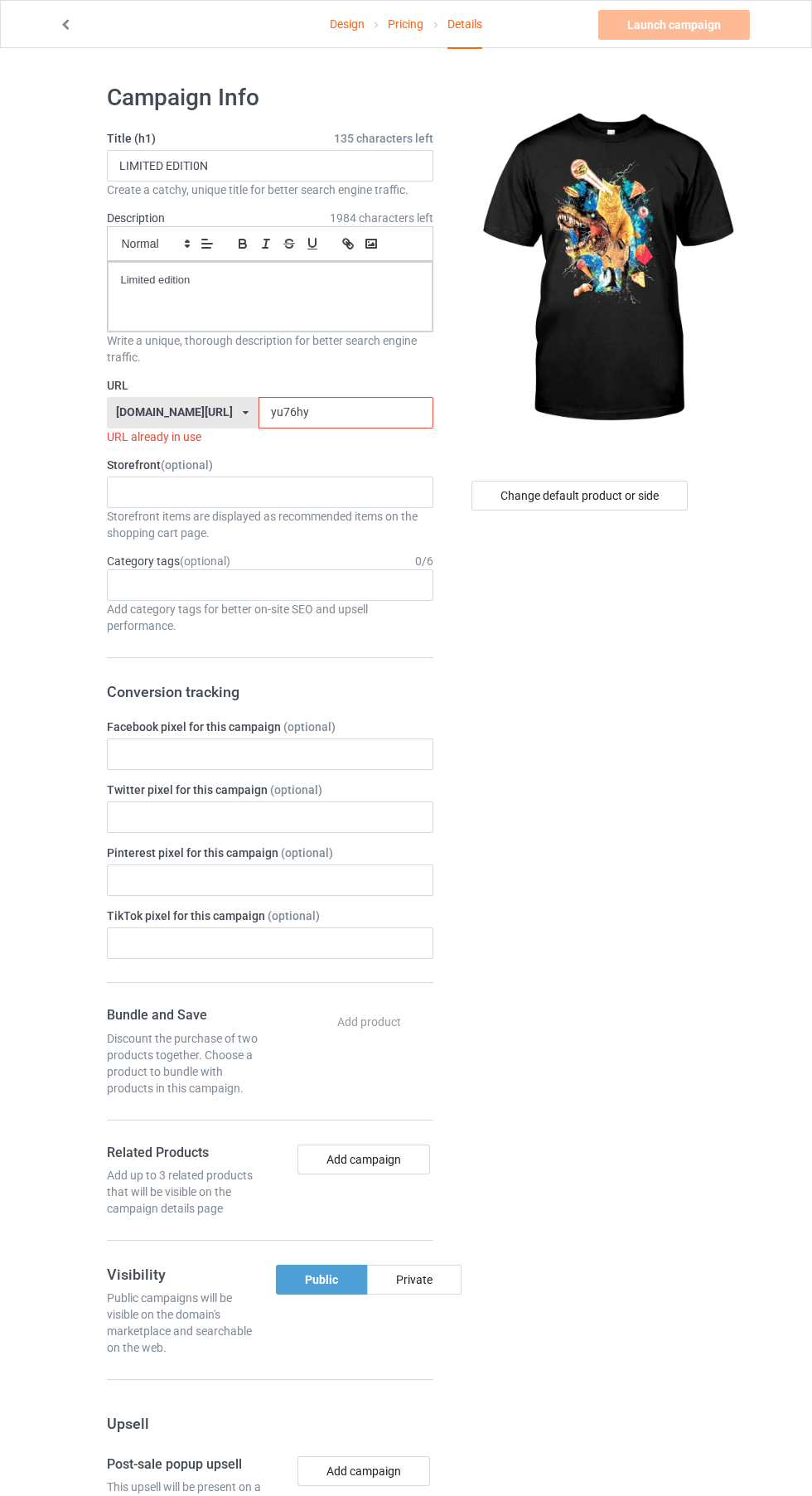
click at [283, 413] on input "yu76hy" at bounding box center [346, 413] width 175 height 32
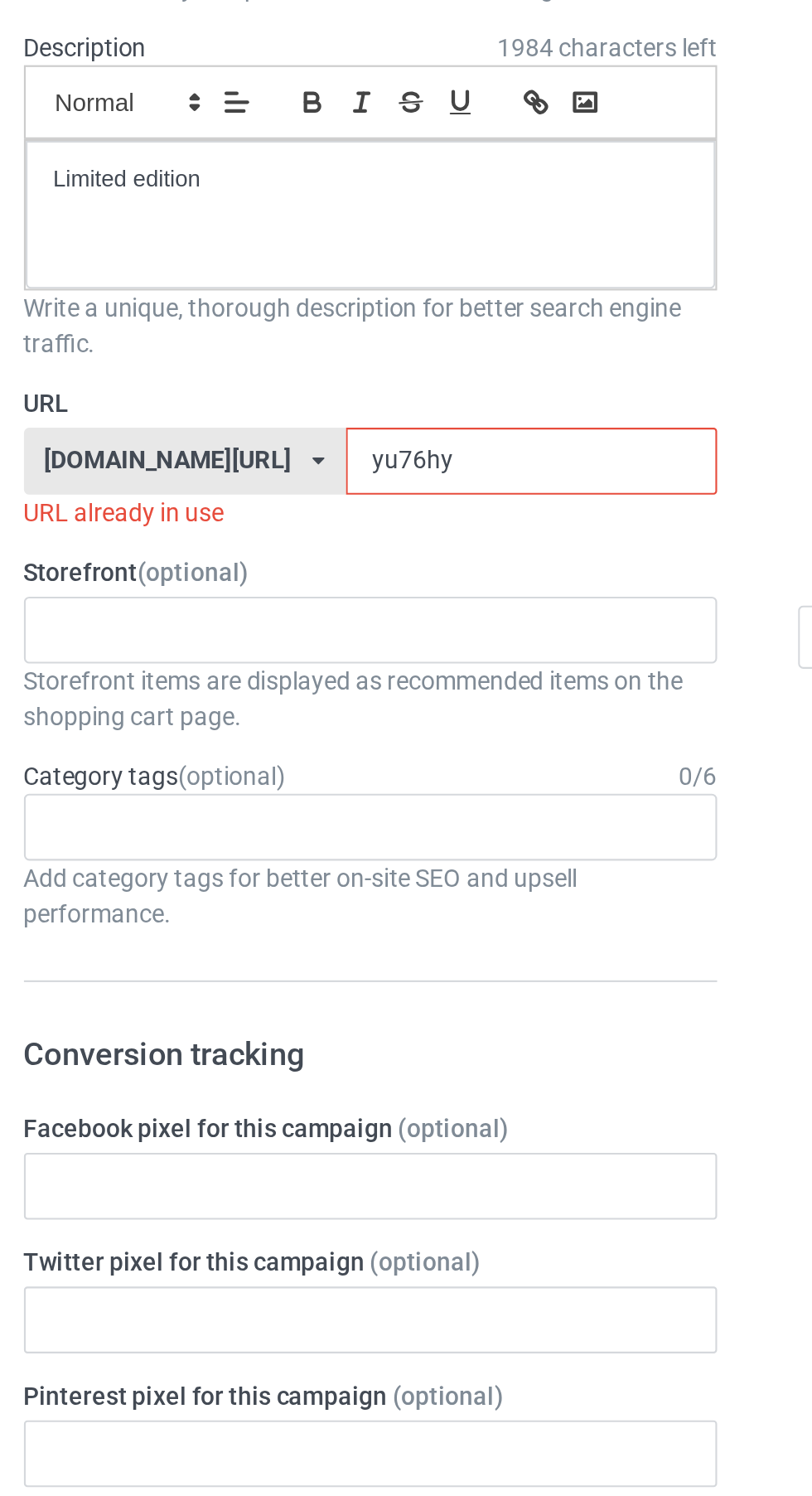
type input "yu76hyg"
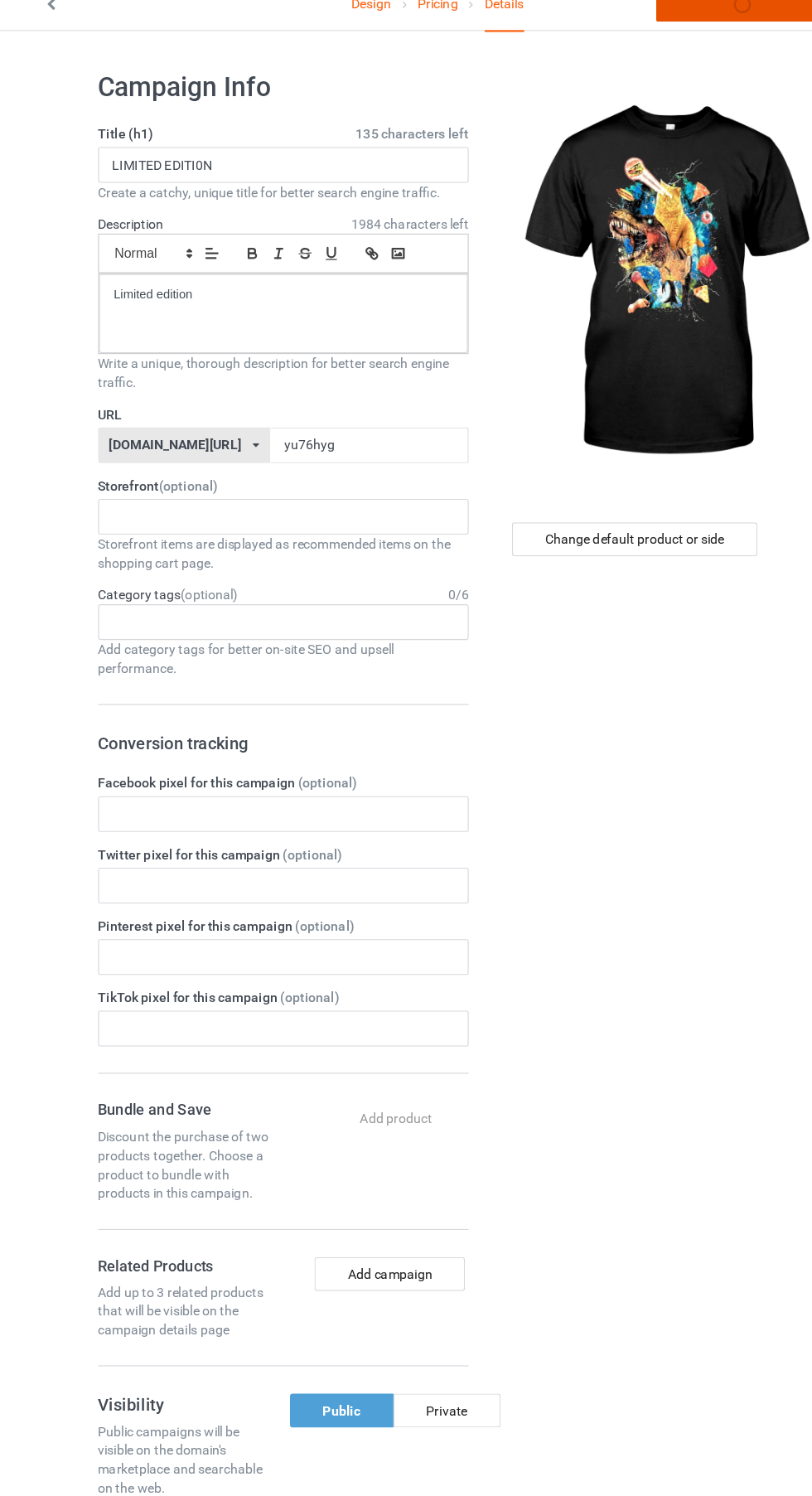
click at [686, 26] on link "Launch campaign" at bounding box center [674, 25] width 152 height 30
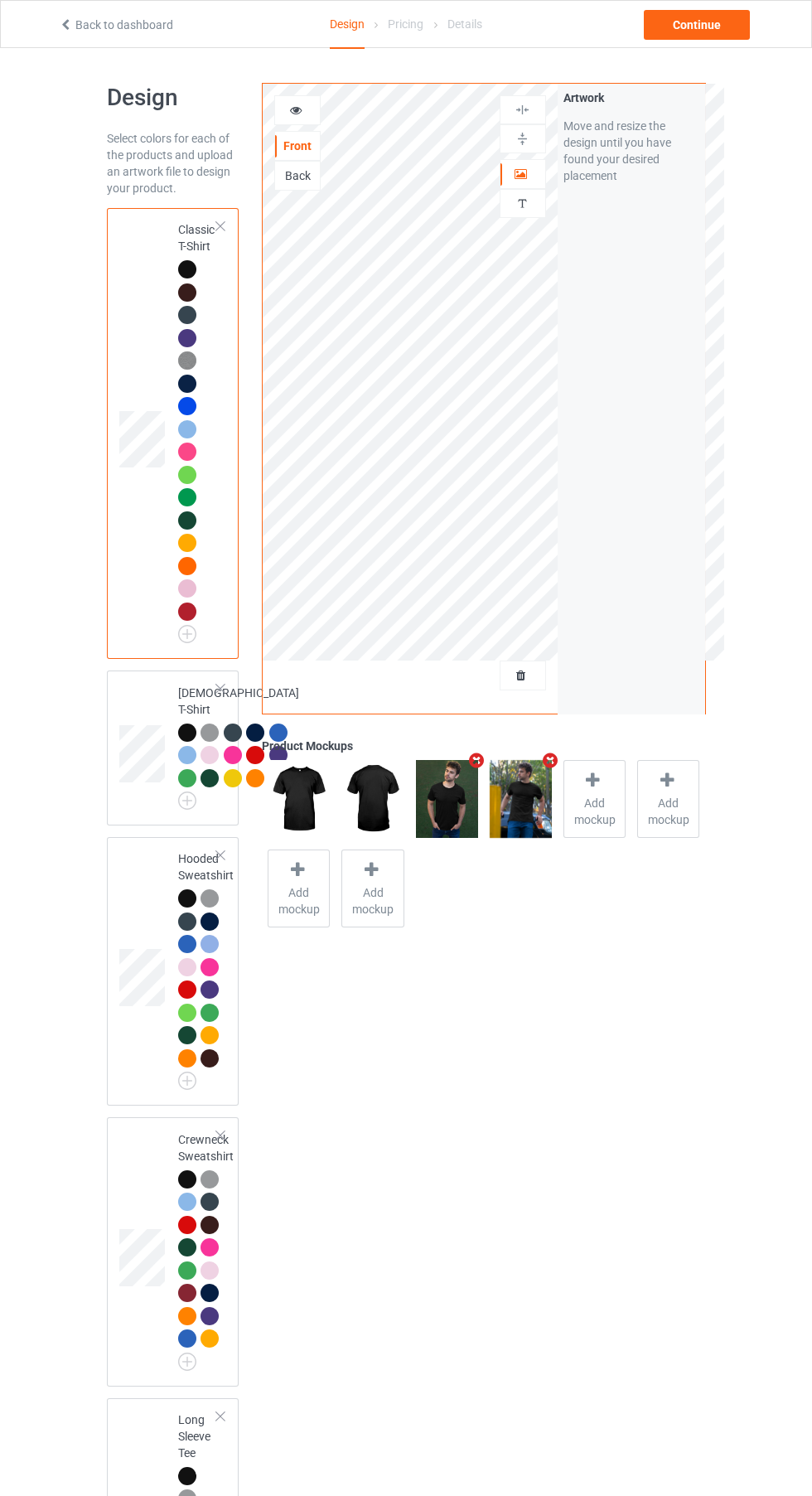
click at [534, 680] on div at bounding box center [523, 675] width 45 height 17
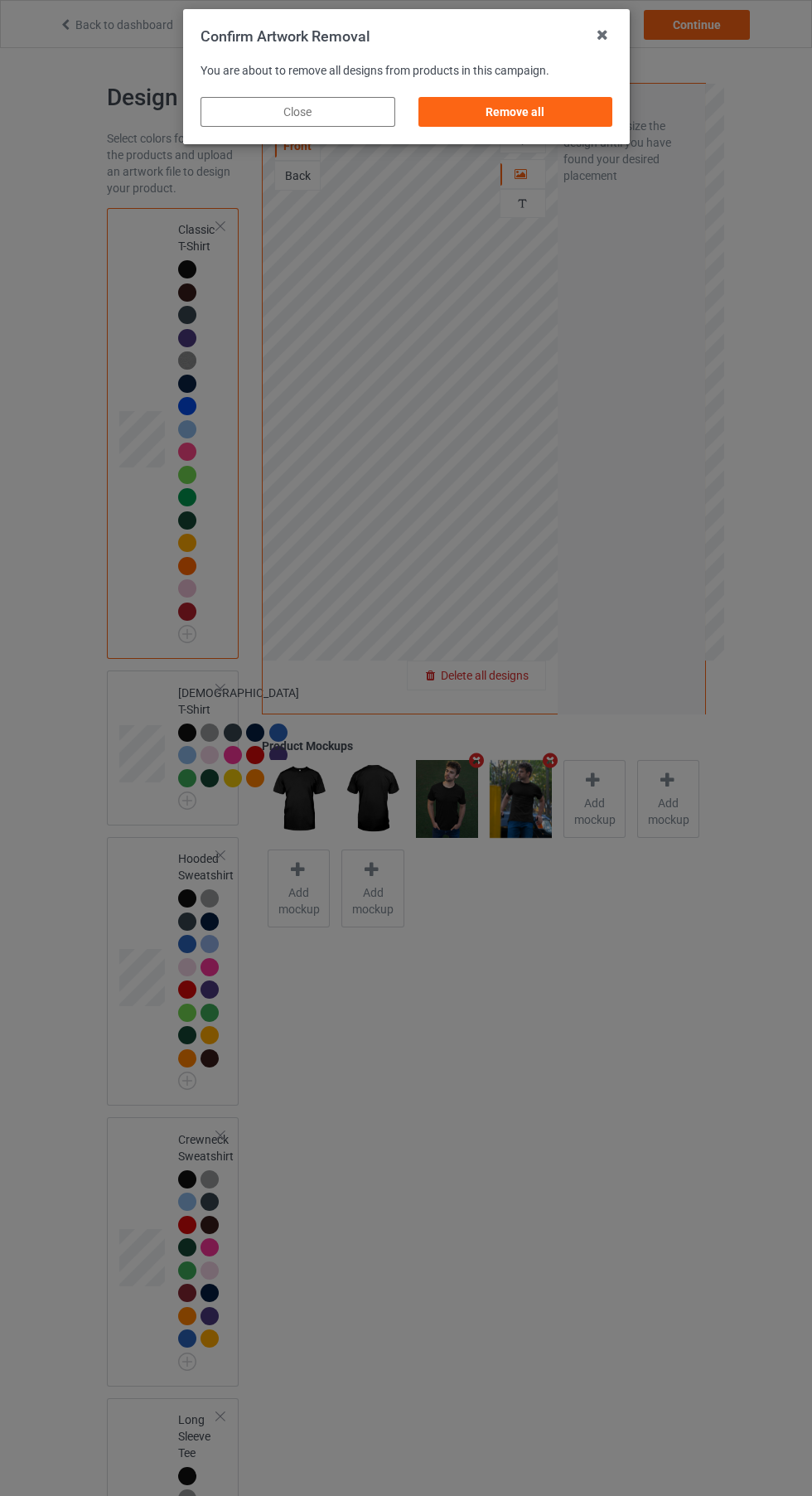
click at [559, 118] on div "Remove all" at bounding box center [515, 112] width 195 height 30
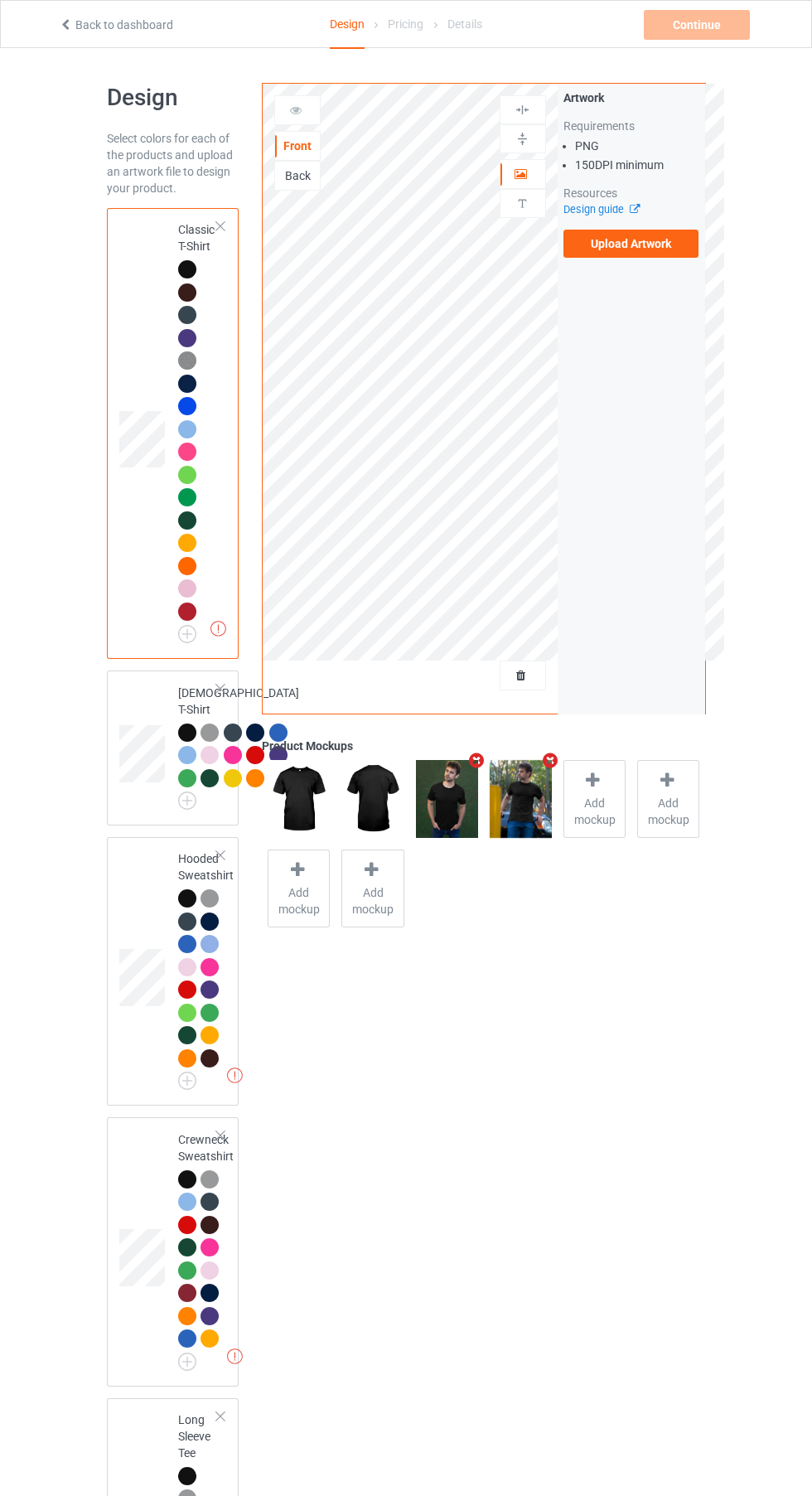
click at [638, 243] on label "Upload Artwork" at bounding box center [631, 243] width 136 height 28
click at [0, 0] on input "Upload Artwork" at bounding box center [0, 0] width 0 height 0
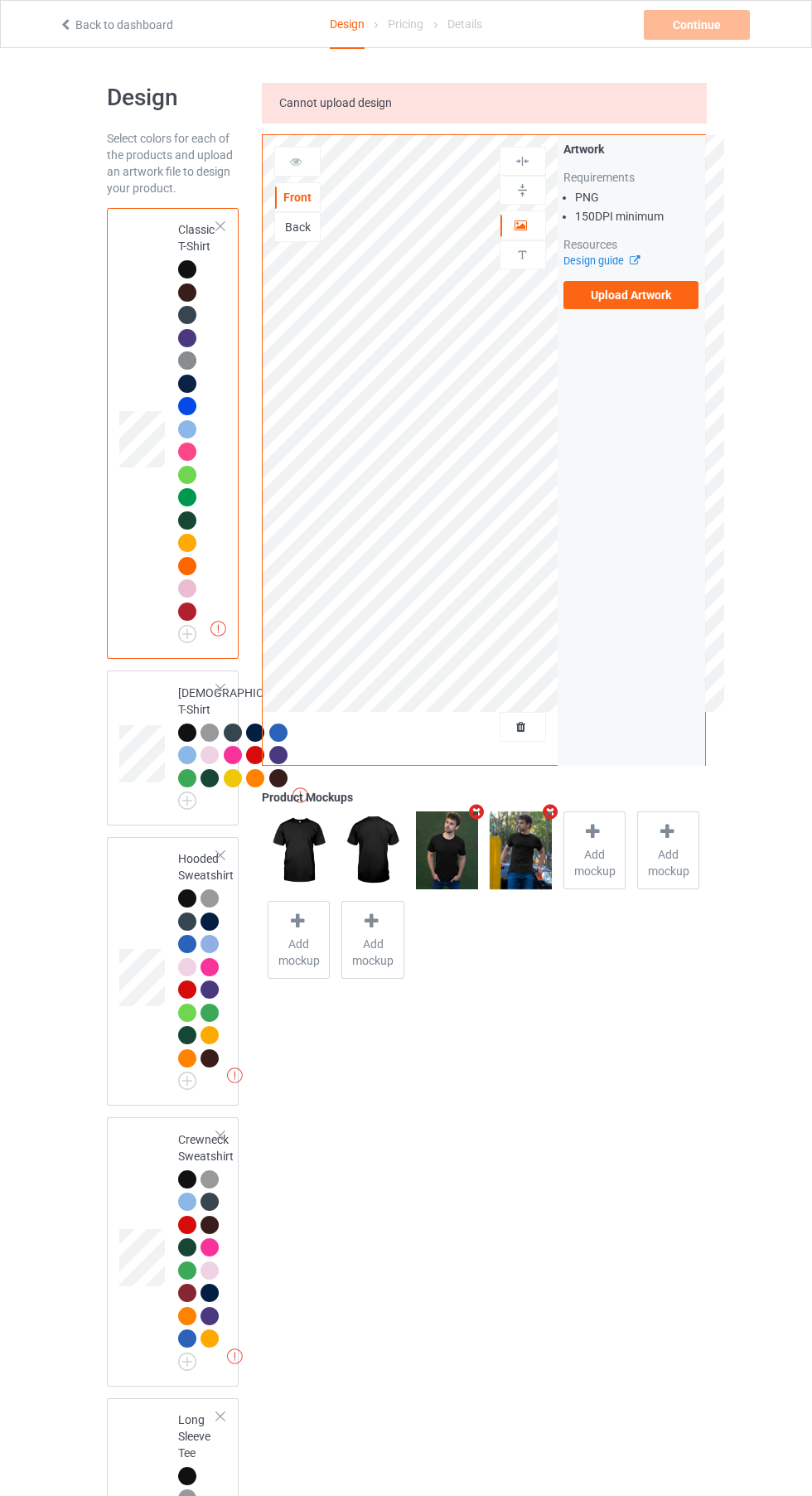
click at [609, 293] on label "Upload Artwork" at bounding box center [631, 295] width 136 height 28
click at [0, 0] on input "Upload Artwork" at bounding box center [0, 0] width 0 height 0
click at [595, 299] on label "Upload Artwork" at bounding box center [631, 295] width 136 height 28
click at [0, 0] on input "Upload Artwork" at bounding box center [0, 0] width 0 height 0
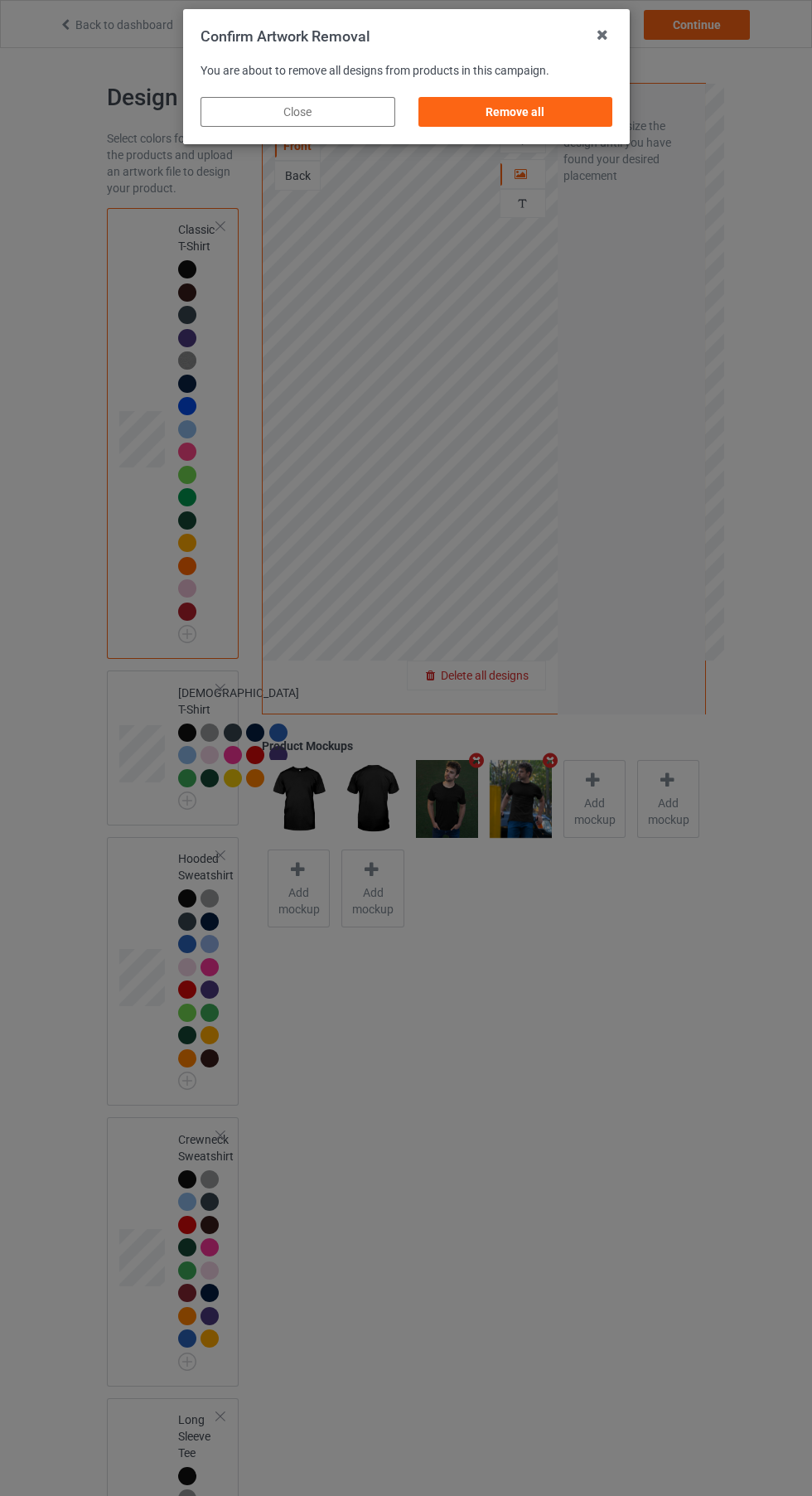
click at [521, 112] on div "Remove all" at bounding box center [515, 112] width 195 height 30
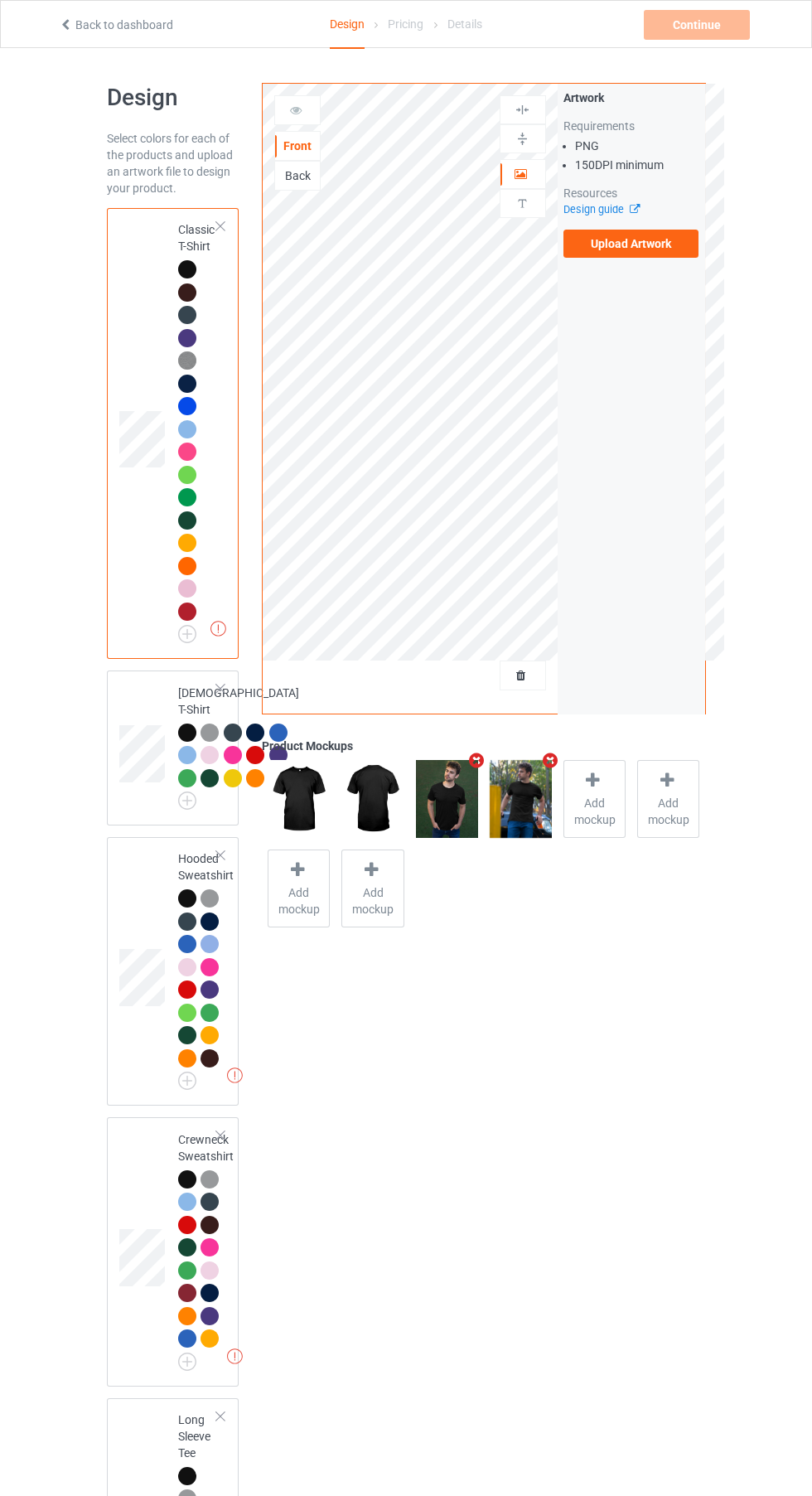
click at [634, 244] on label "Upload Artwork" at bounding box center [631, 243] width 136 height 28
click at [0, 0] on input "Upload Artwork" at bounding box center [0, 0] width 0 height 0
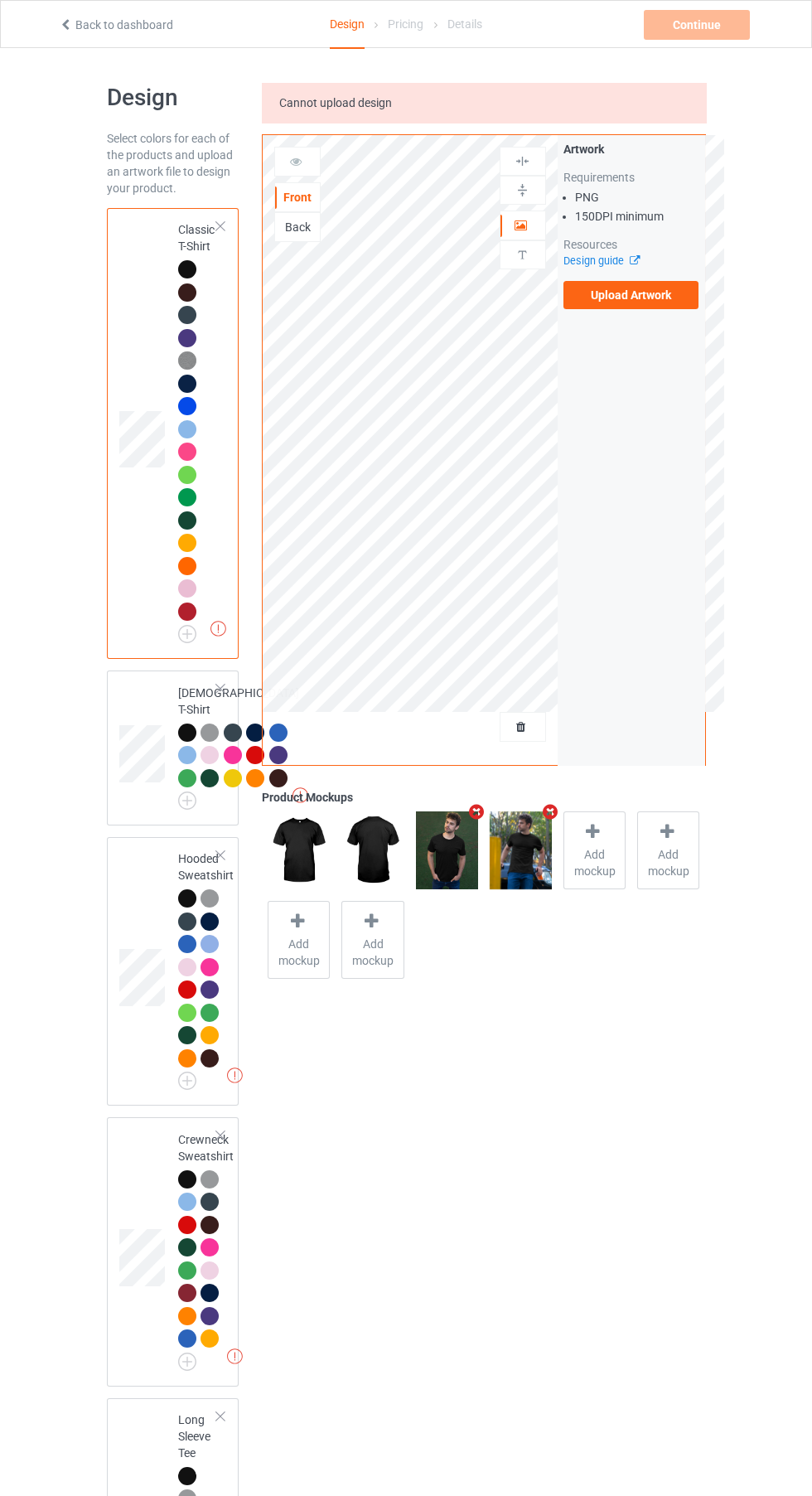
click at [619, 294] on label "Upload Artwork" at bounding box center [631, 295] width 136 height 28
click at [0, 0] on input "Upload Artwork" at bounding box center [0, 0] width 0 height 0
click at [623, 304] on label "Upload Artwork" at bounding box center [631, 295] width 136 height 28
click at [0, 0] on input "Upload Artwork" at bounding box center [0, 0] width 0 height 0
click at [632, 303] on label "Upload Artwork" at bounding box center [631, 295] width 136 height 28
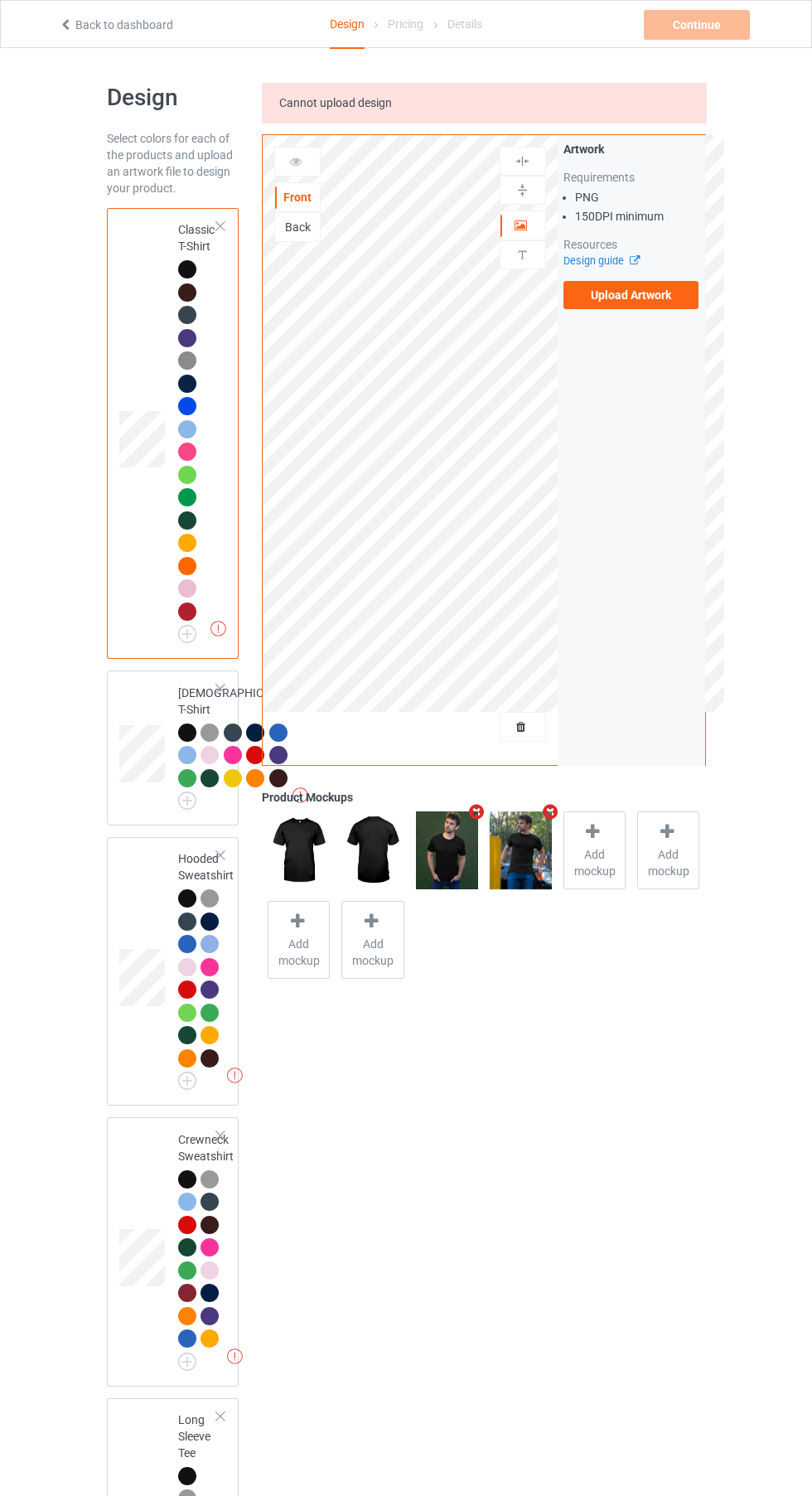
click at [0, 0] on input "Upload Artwork" at bounding box center [0, 0] width 0 height 0
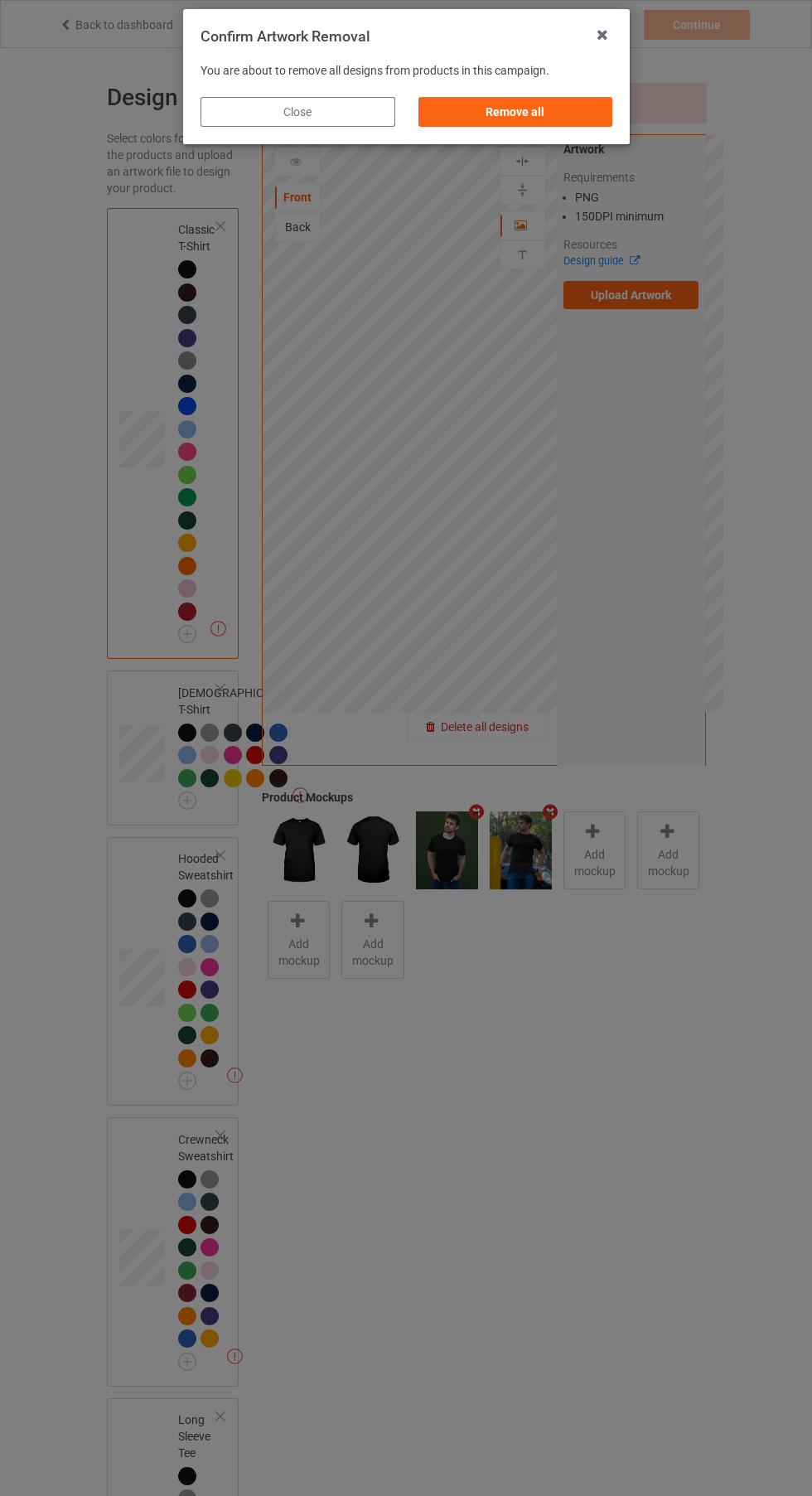
click at [555, 118] on div "Remove all" at bounding box center [515, 112] width 195 height 30
